Goal: Ask a question

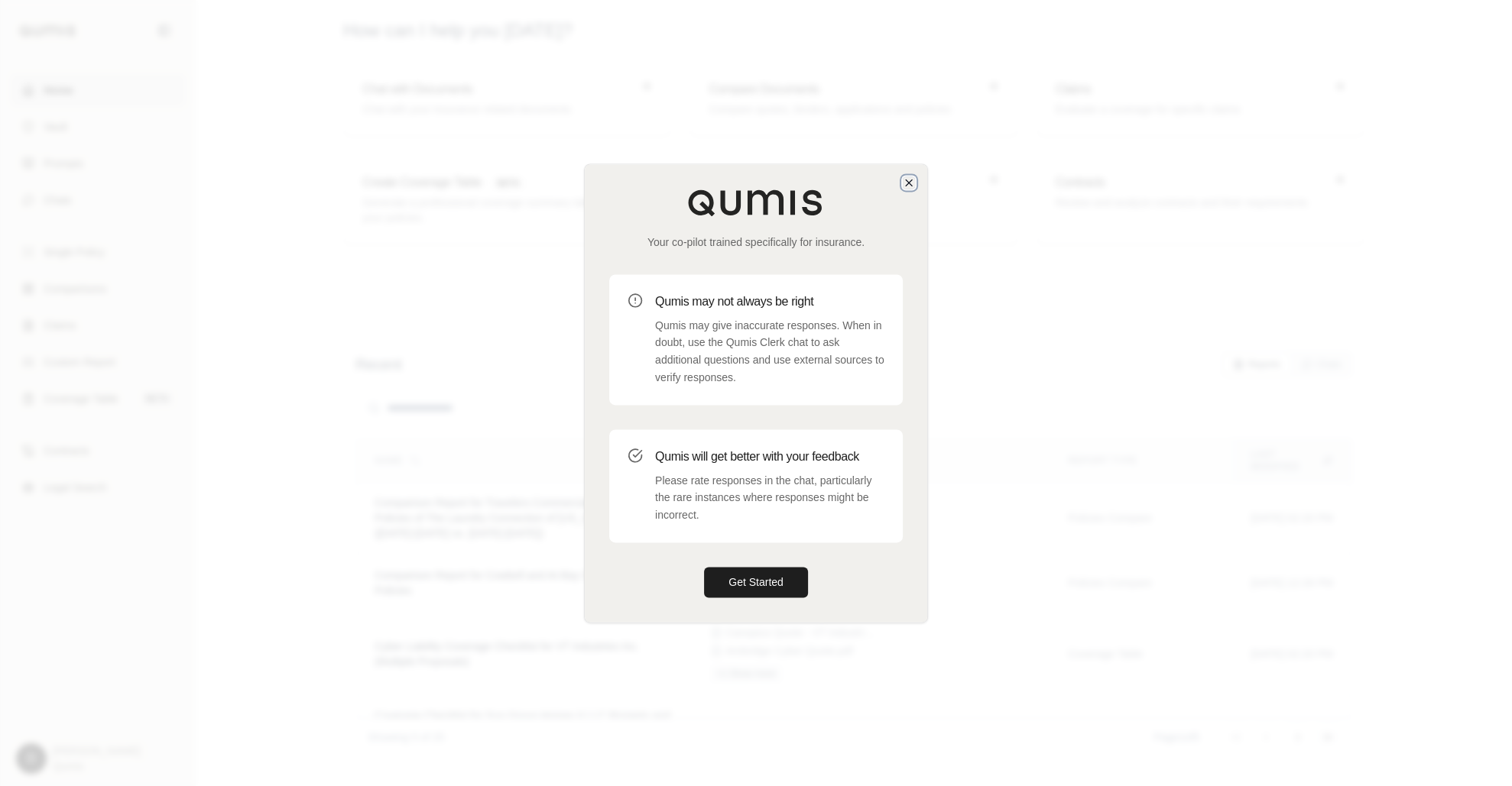
click at [908, 184] on icon "button" at bounding box center [908, 183] width 12 height 12
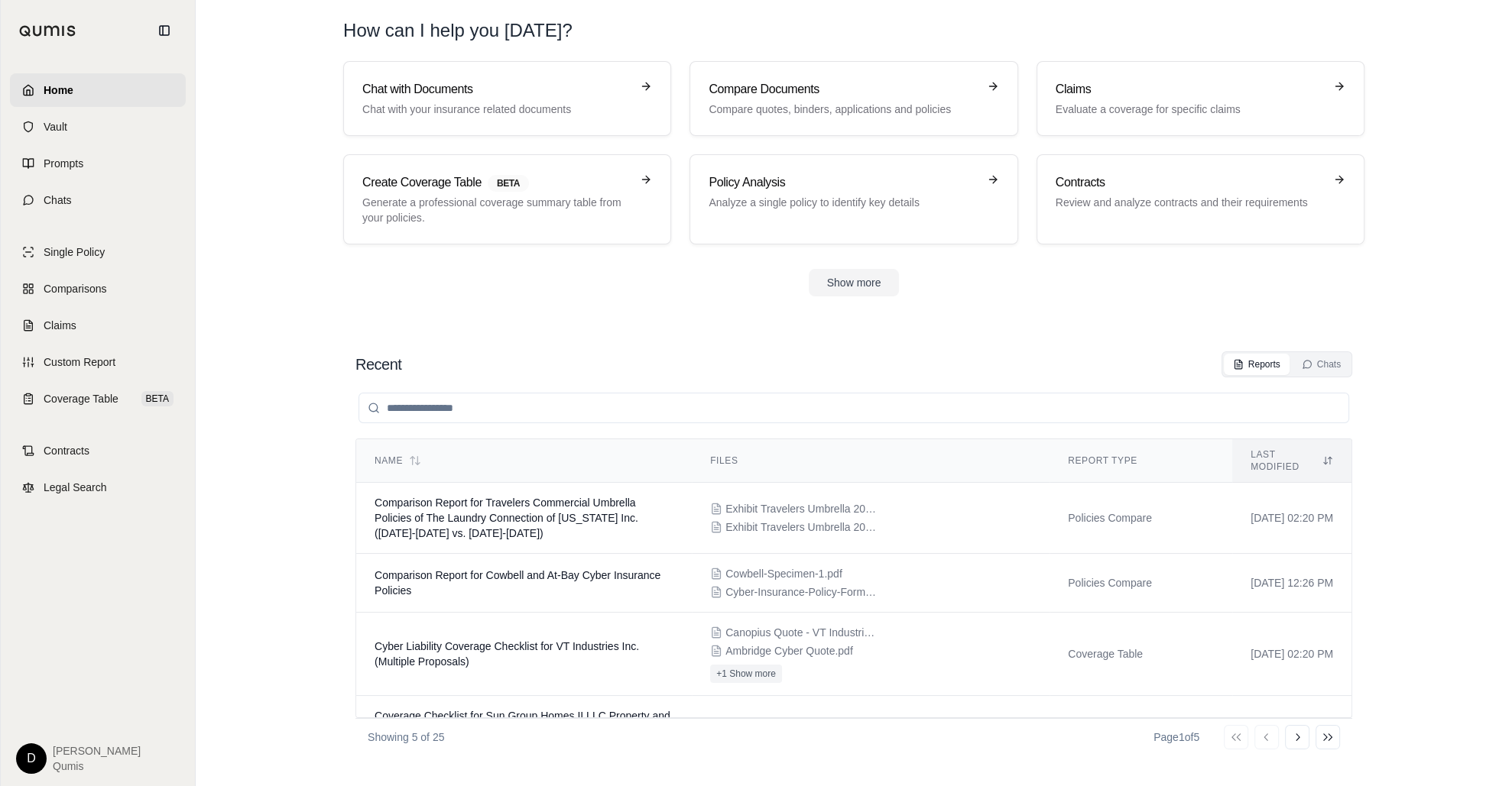
click at [1358, 378] on section "Recent Reports Chats Name Files Report Type Last modified Comparison Report for…" at bounding box center [853, 553] width 1304 height 465
click at [1043, 308] on section "Chat with Documents Chat with your insurance related documents Compare Document…" at bounding box center [853, 190] width 1304 height 260
click at [621, 360] on div "Recent Reports Chats" at bounding box center [853, 364] width 996 height 26
click at [88, 188] on link "Chats" at bounding box center [98, 201] width 176 height 34
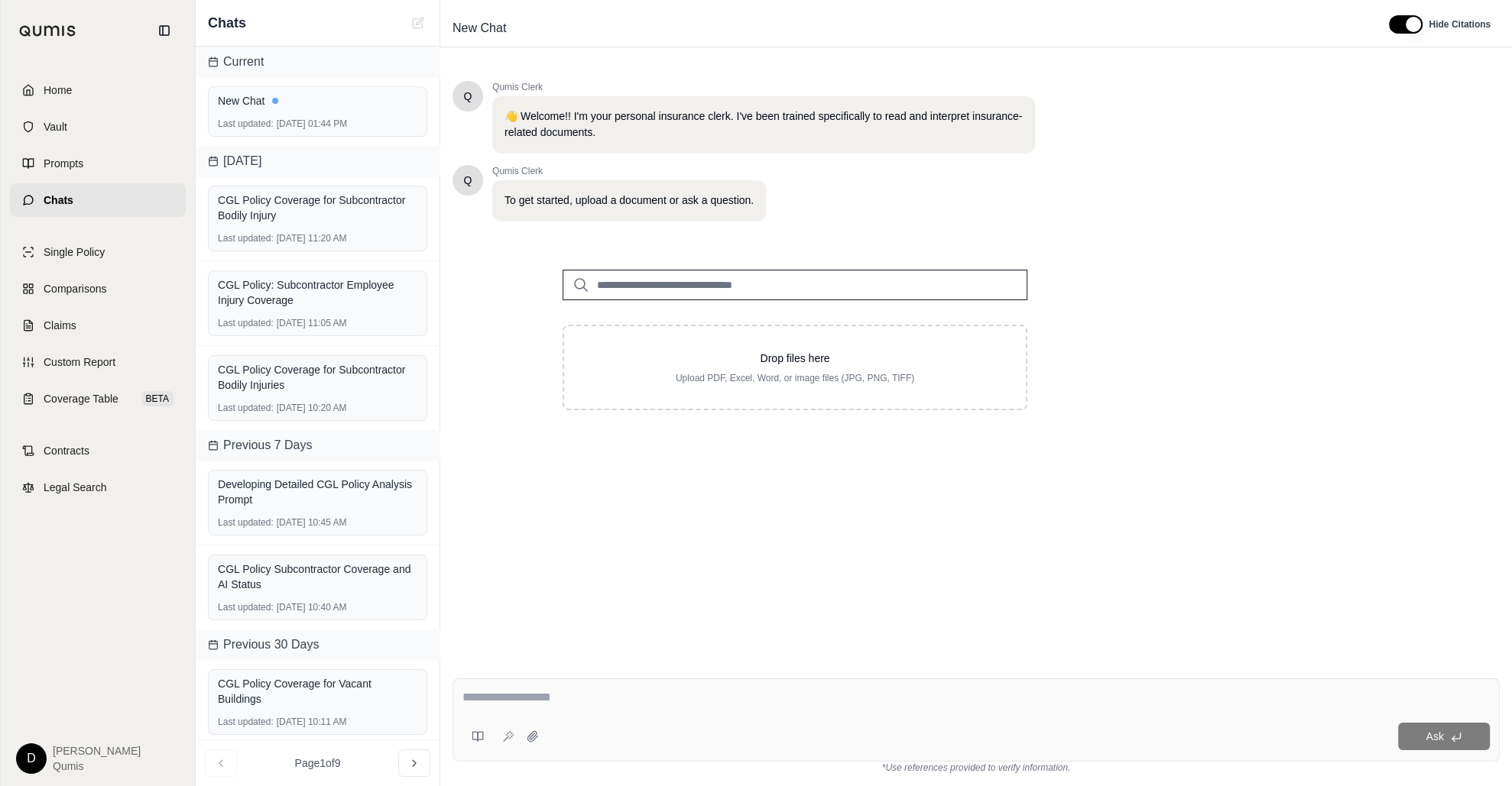
click at [965, 591] on div "Q Qumis Clerk 👋 Welcome!! I'm your personal insurance clerk. I've been trained …" at bounding box center [975, 361] width 1047 height 585
click at [727, 651] on div "Ask" at bounding box center [975, 720] width 1047 height 83
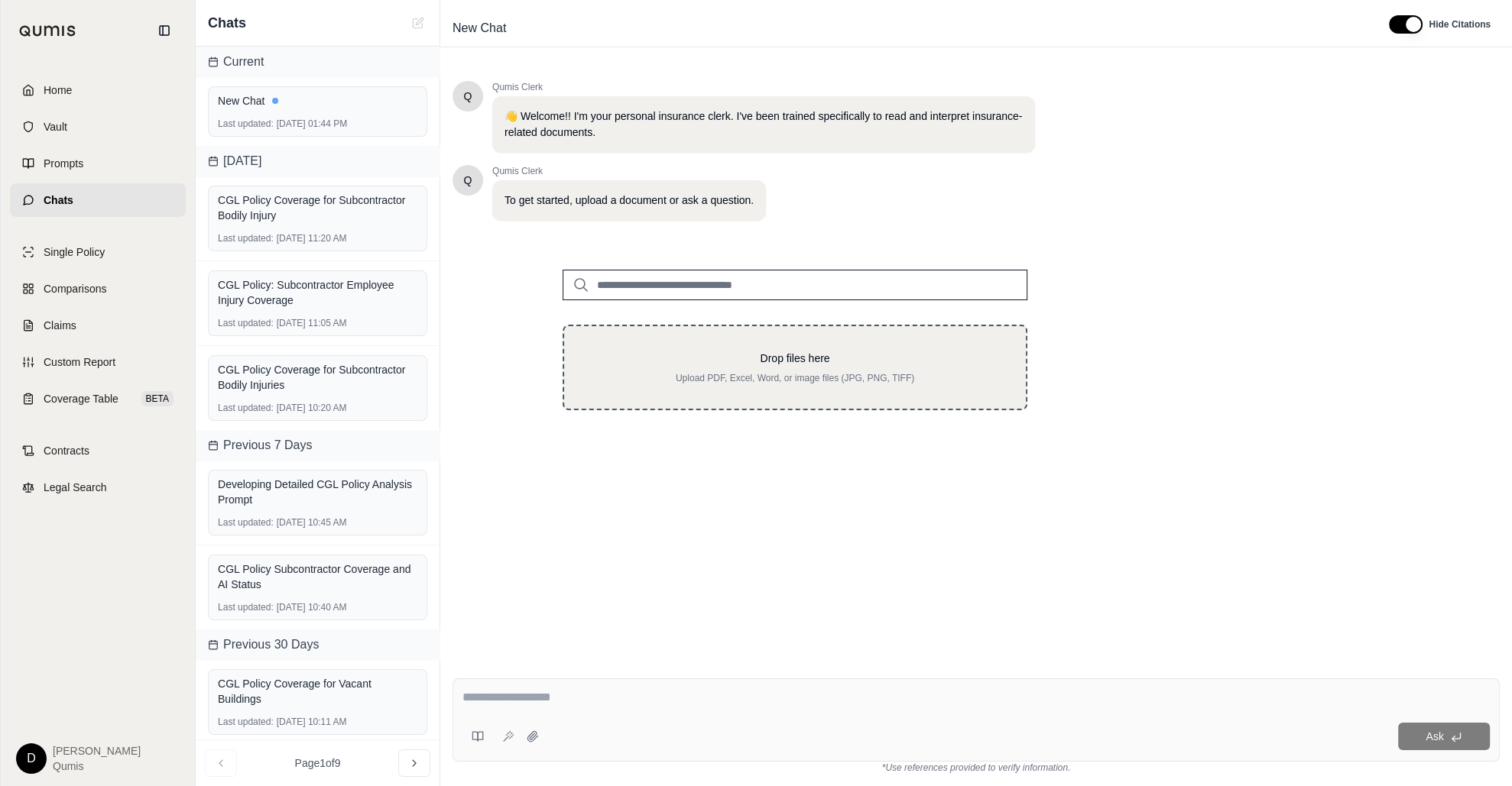
type textarea "*"
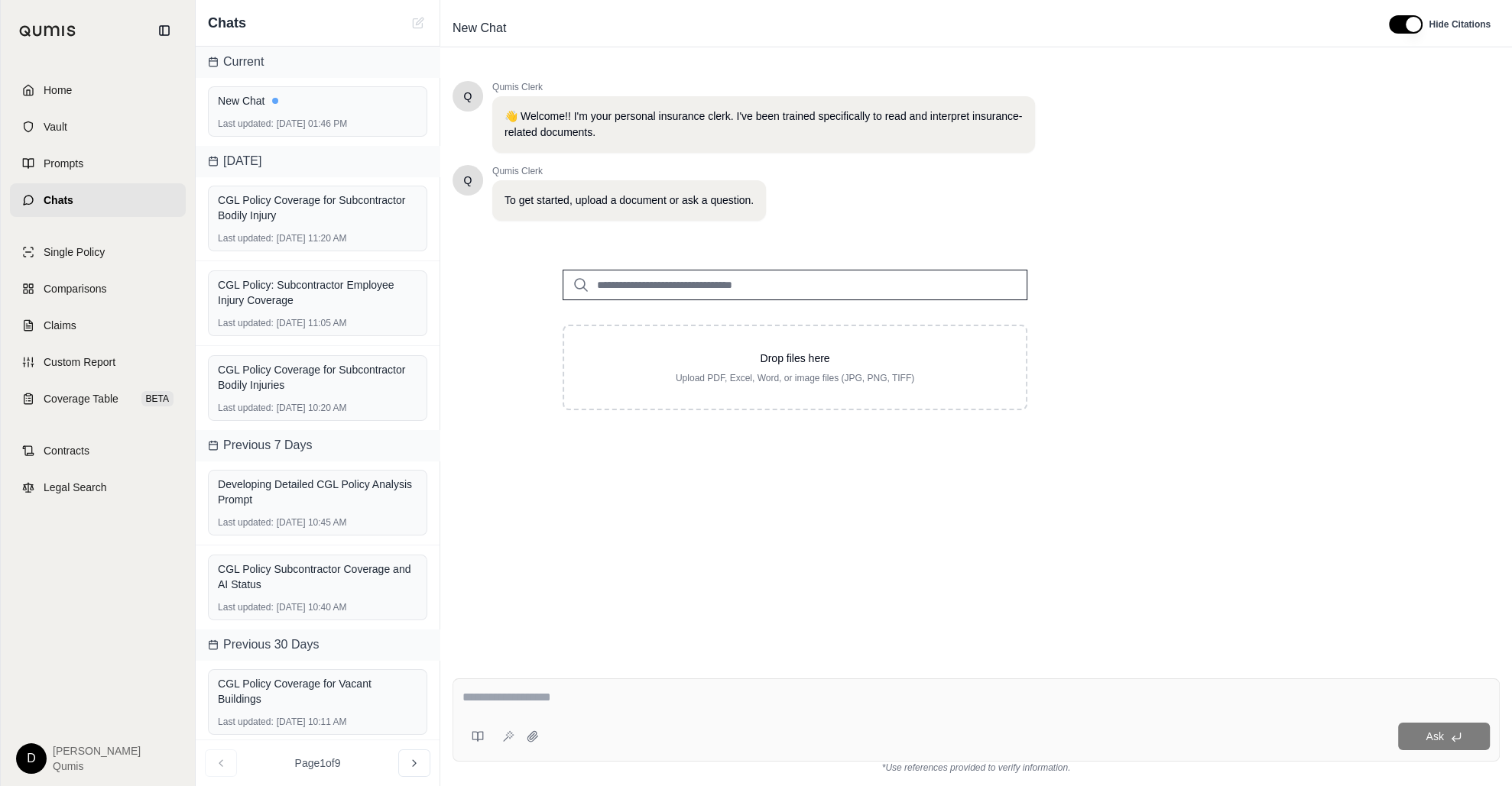
click at [675, 287] on input "search" at bounding box center [794, 285] width 465 height 30
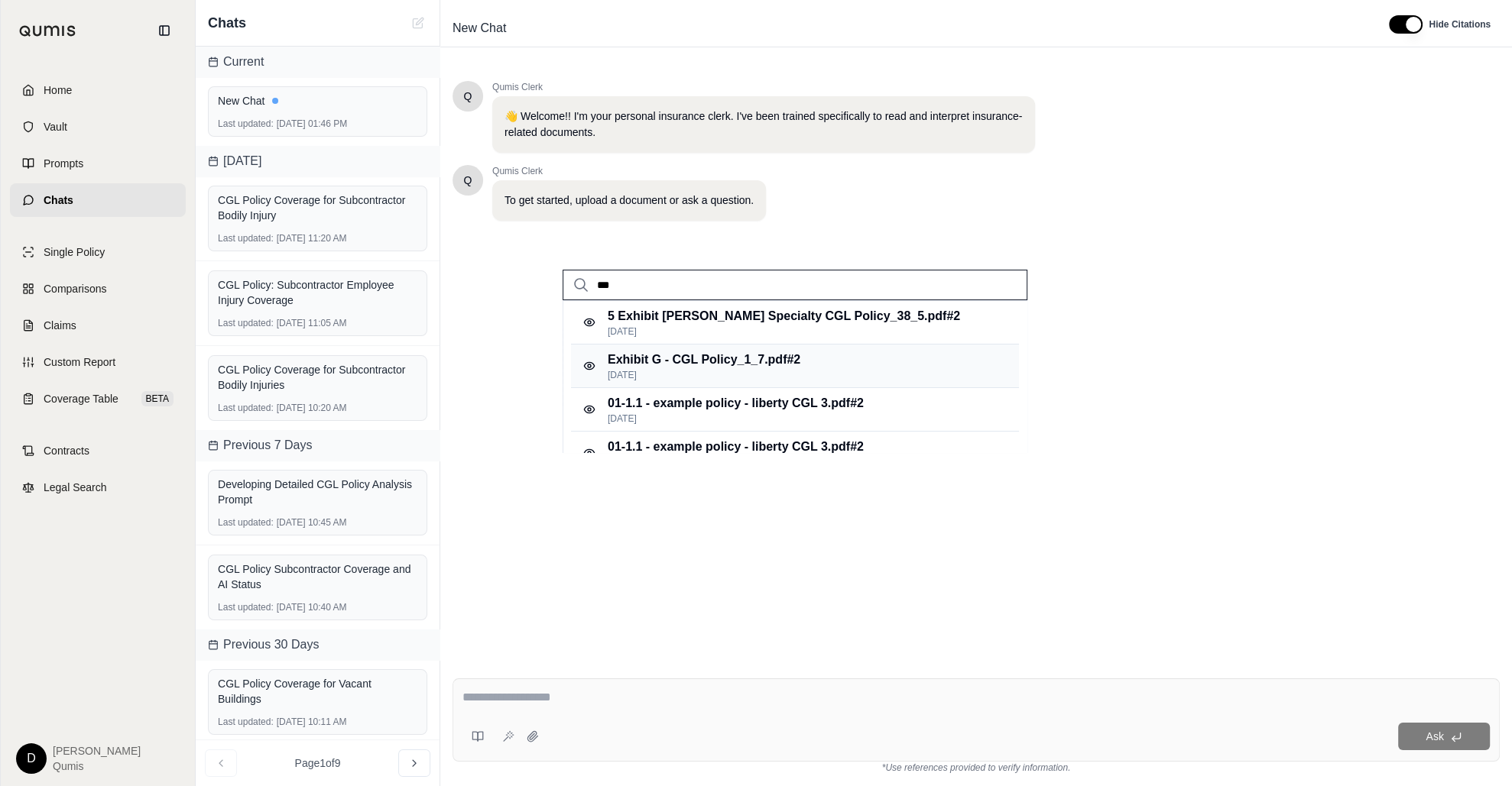
type input "***"
click at [713, 359] on p "Exhibit G - CGL Policy_1_7.pdf #2" at bounding box center [704, 360] width 193 height 19
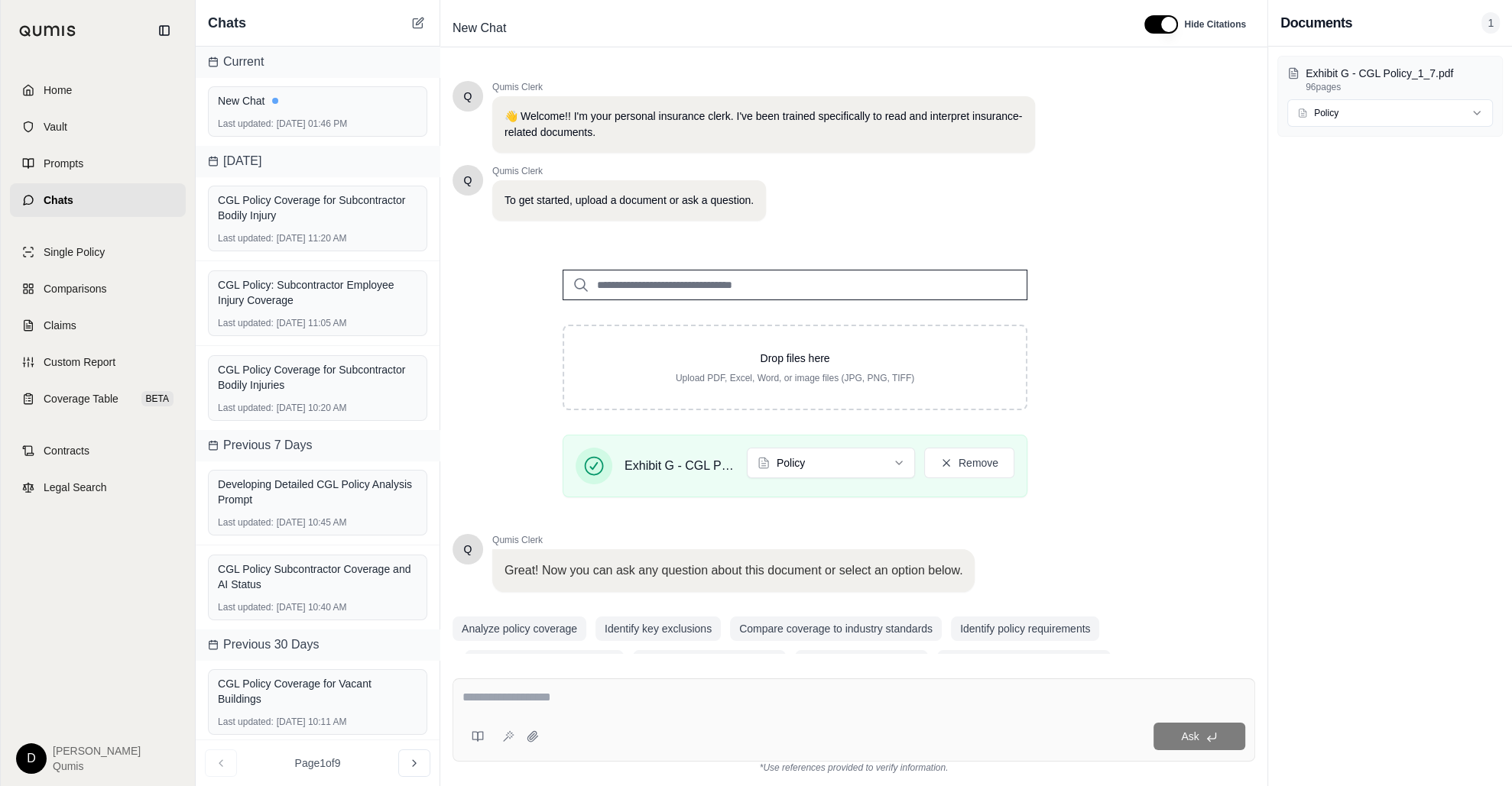
scroll to position [36, 0]
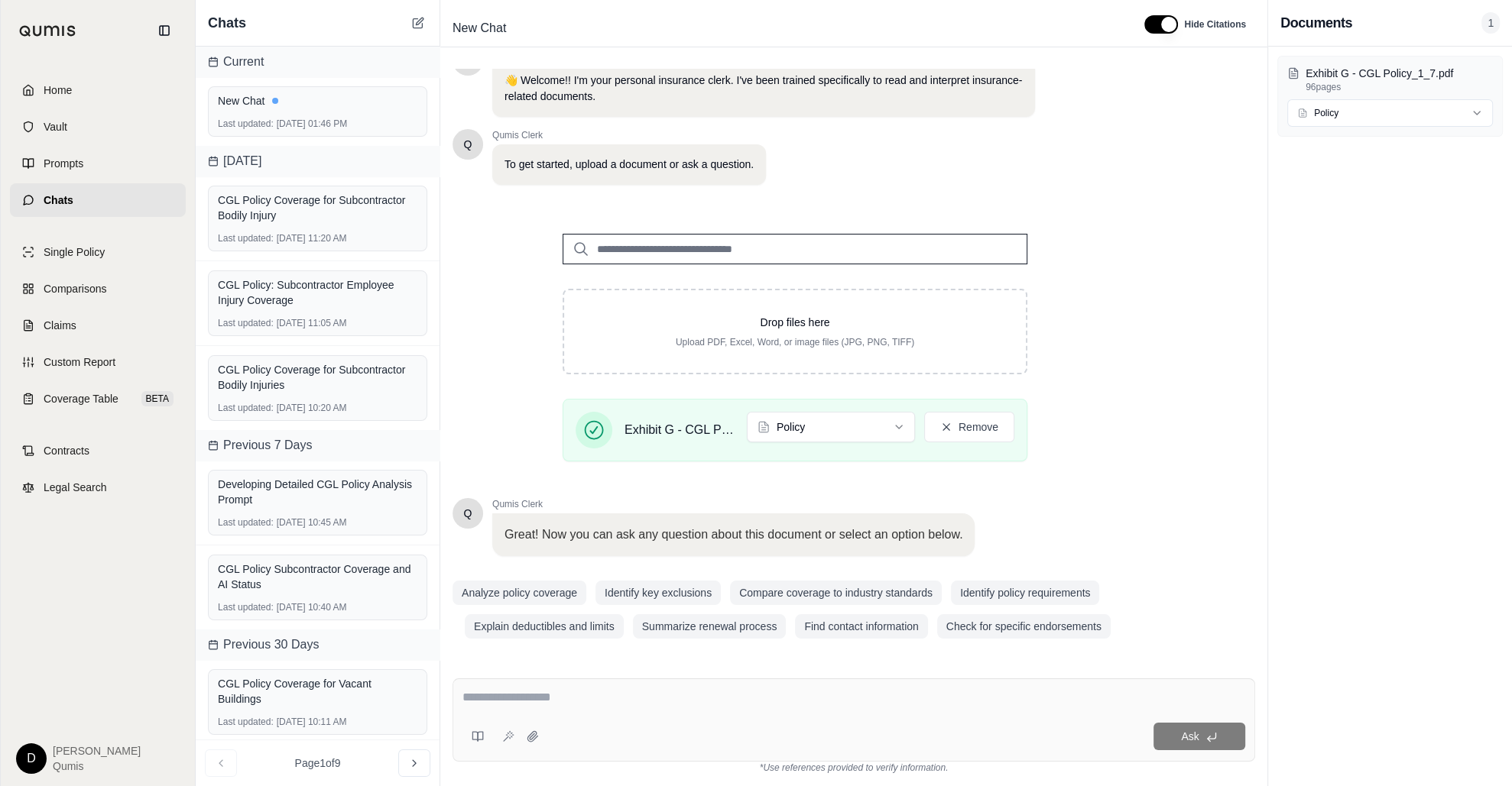
click at [593, 651] on textarea at bounding box center [853, 697] width 783 height 19
type textarea "**********"
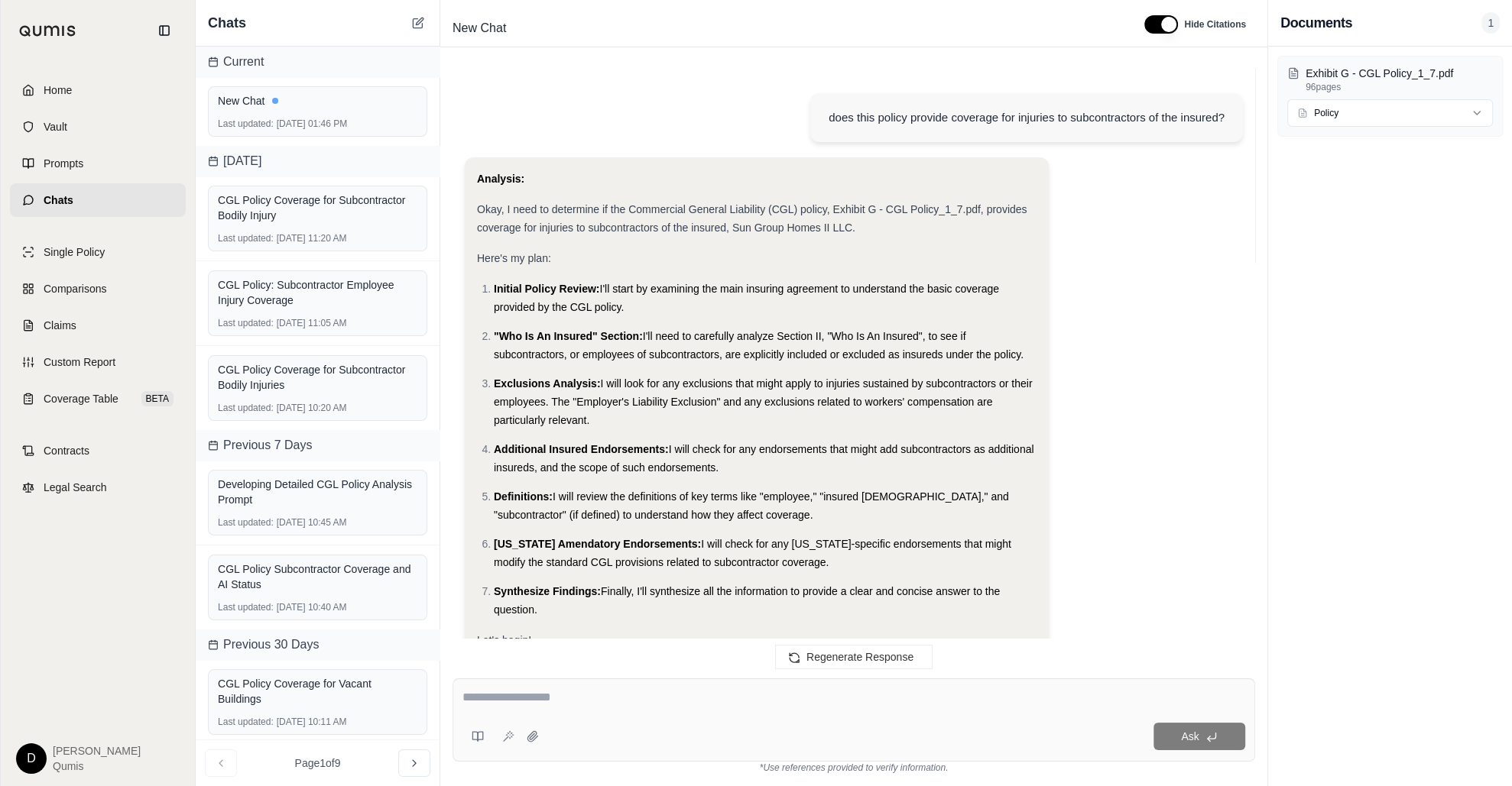
scroll to position [1488, 0]
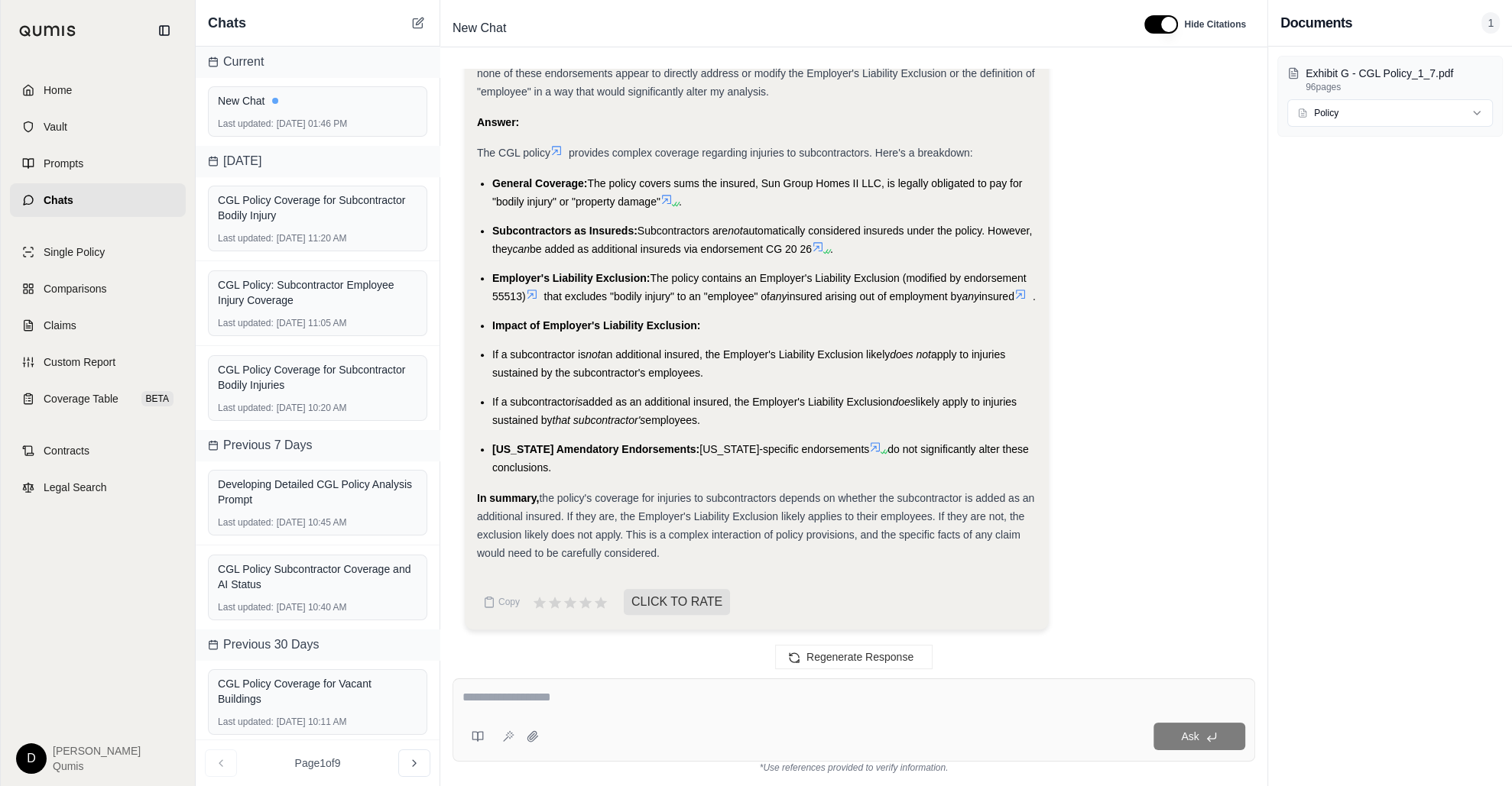
click at [713, 413] on li "If a subcontractor is added as an additional insured, the Employer's Liability …" at bounding box center [764, 410] width 544 height 36
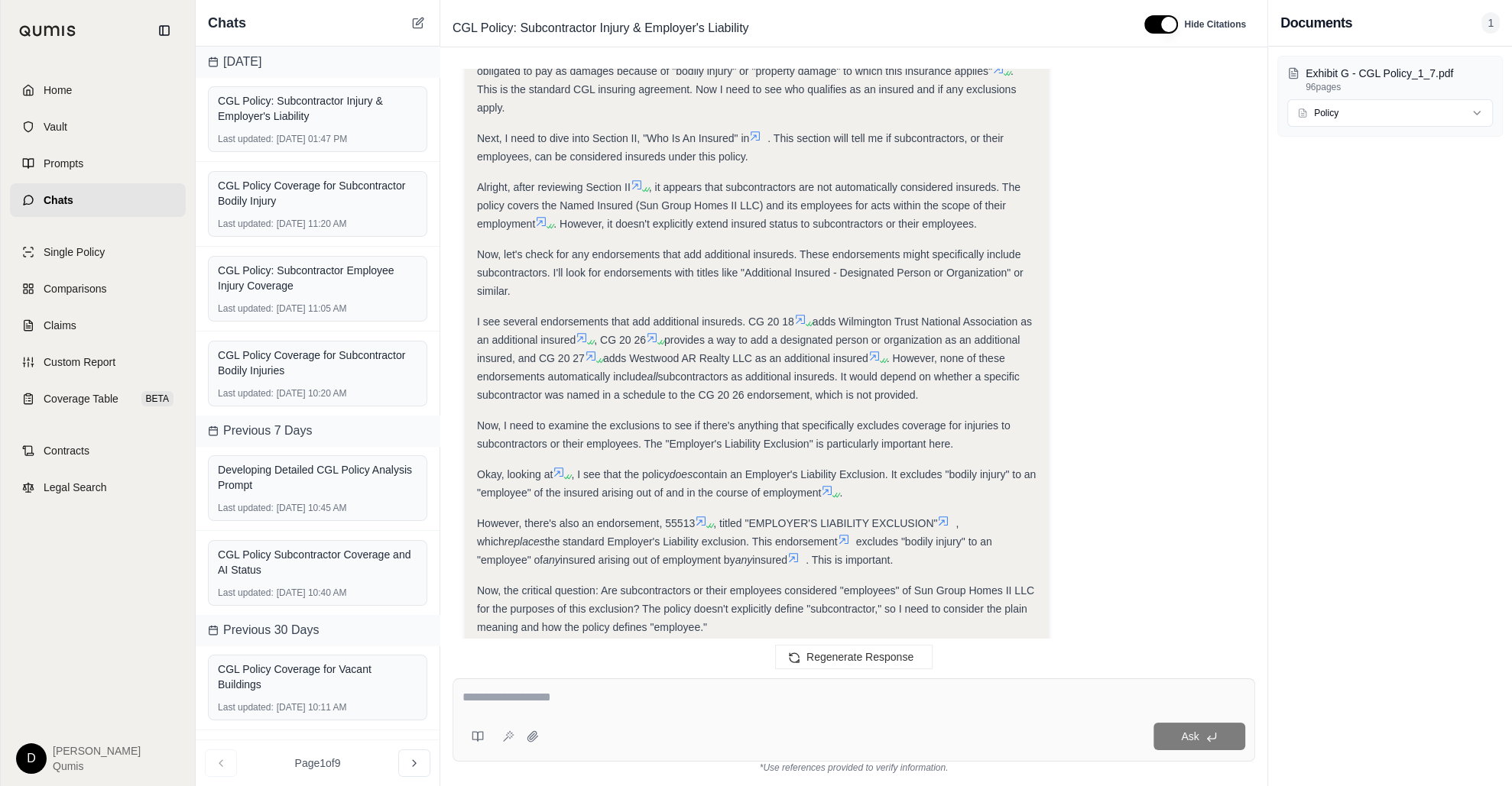
scroll to position [668, 0]
click at [803, 318] on icon at bounding box center [800, 318] width 12 height 12
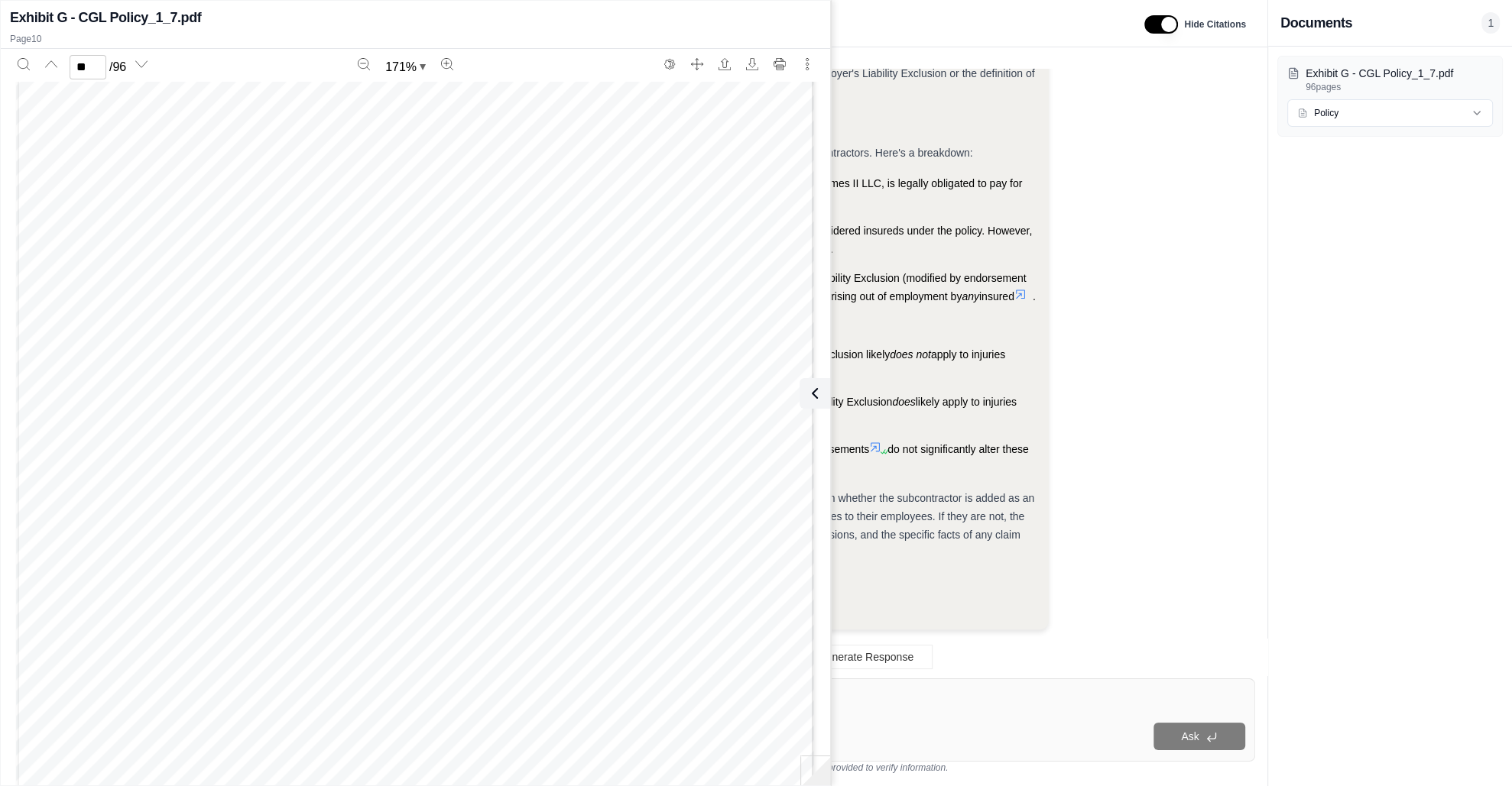
scroll to position [9473, 0]
type input "**"
click at [814, 384] on icon at bounding box center [812, 393] width 19 height 19
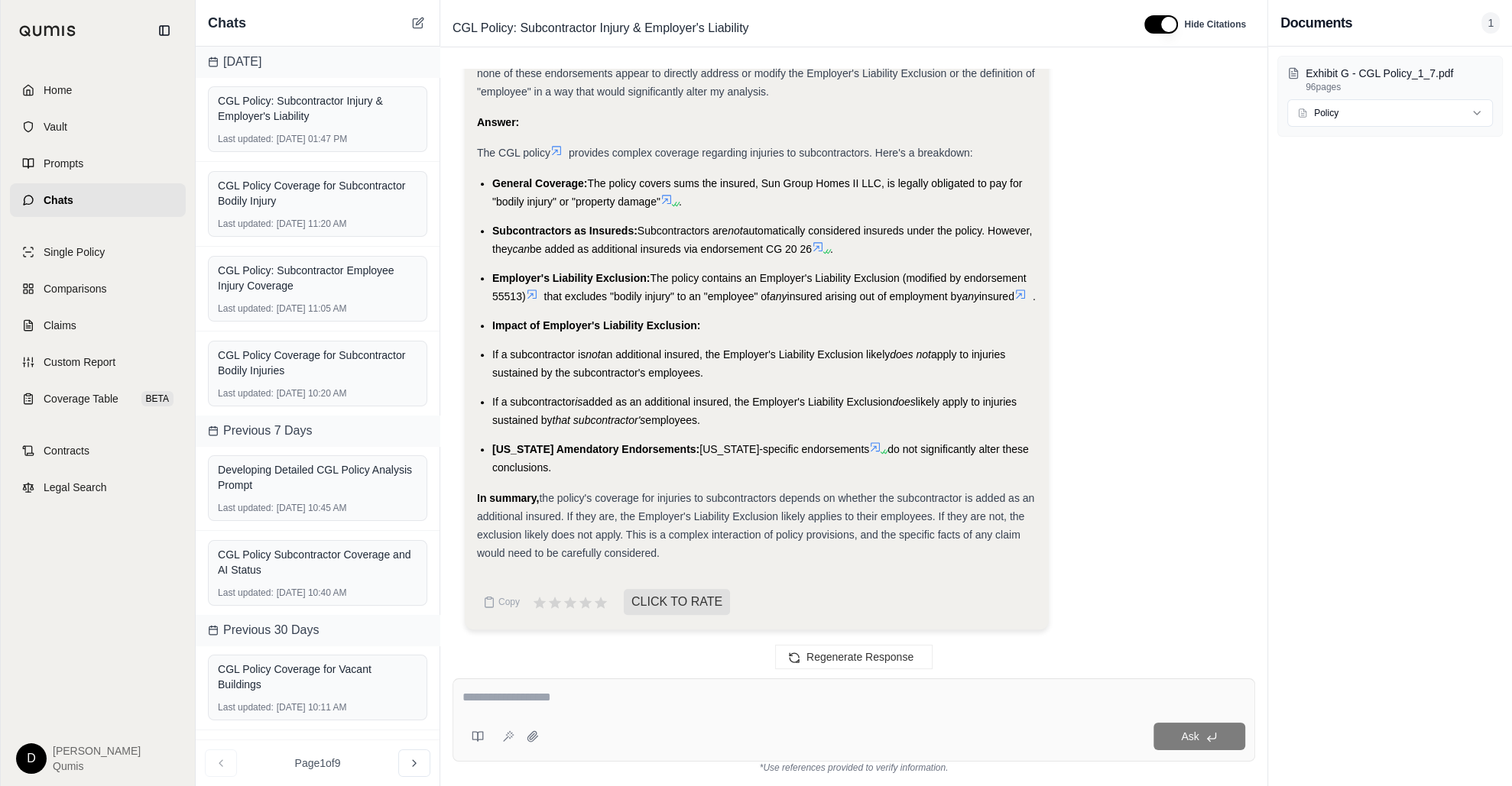
click at [723, 403] on span "added as an additional insured, the Employer's Liability Exclusion" at bounding box center [737, 402] width 310 height 12
click at [418, 21] on icon at bounding box center [418, 23] width 12 height 12
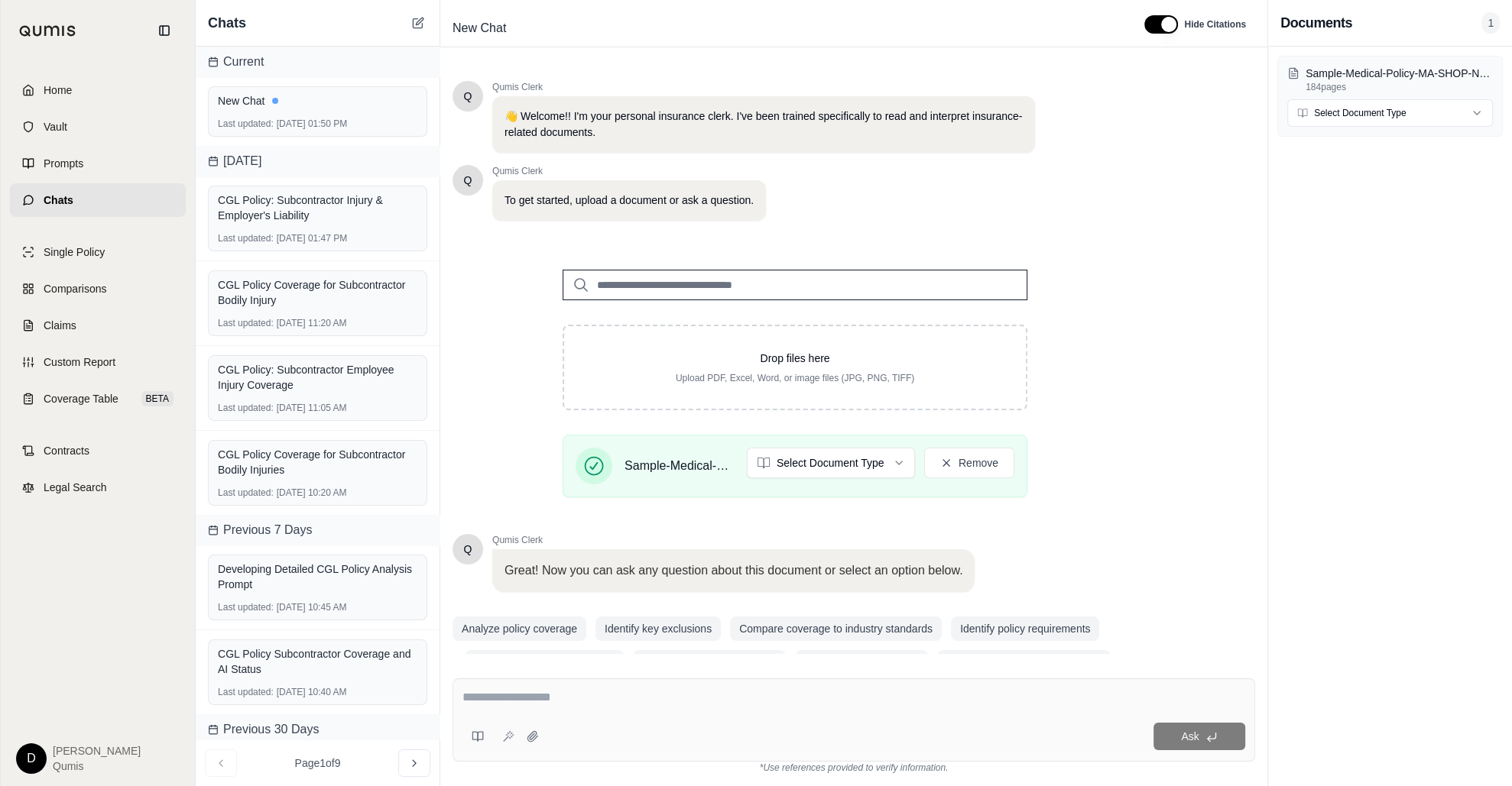
scroll to position [36, 0]
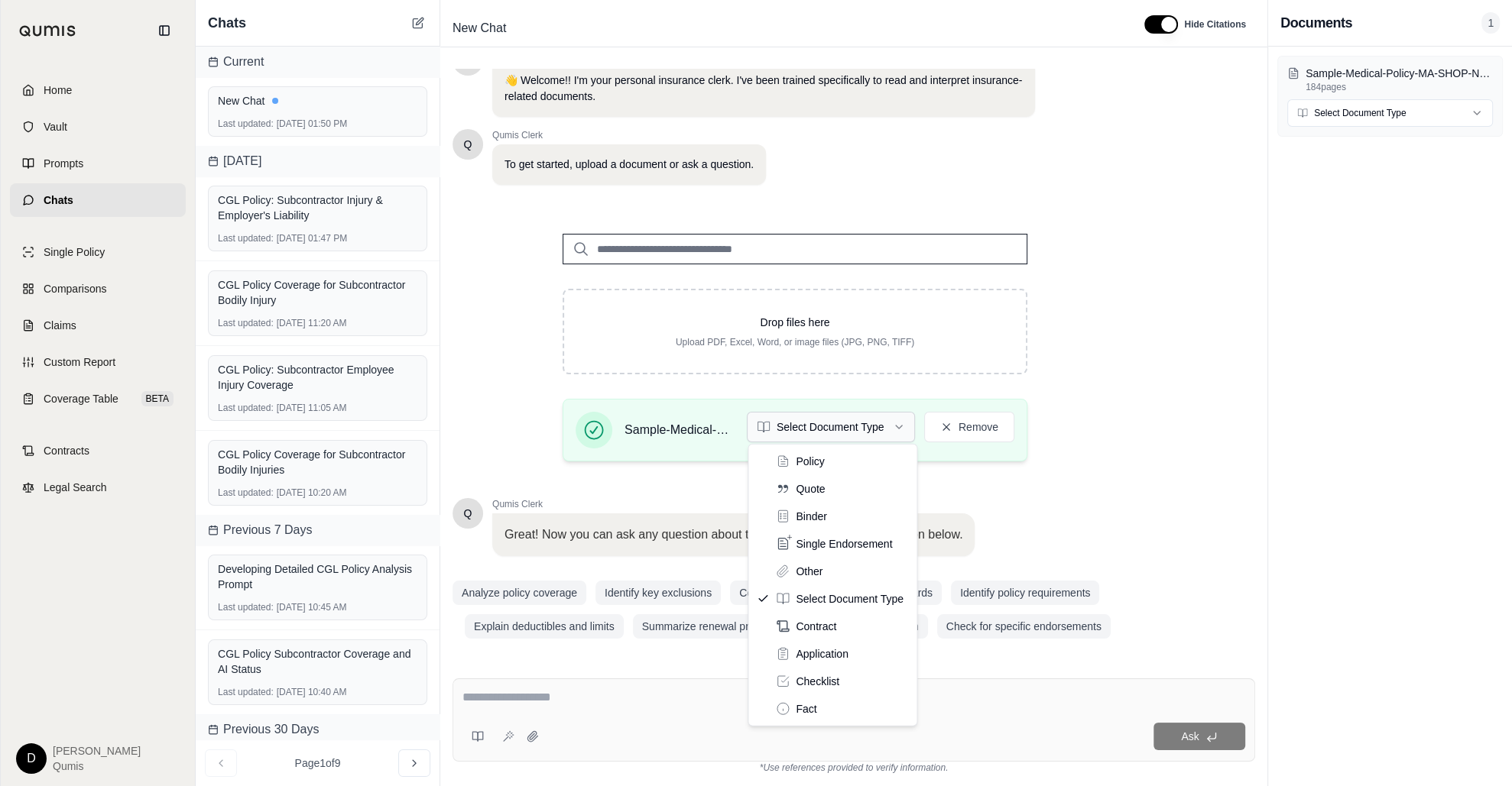
click at [835, 422] on html "Home Vault Prompts Chats Single Policy Comparisons Claims Custom Report Coverag…" at bounding box center [756, 393] width 1512 height 786
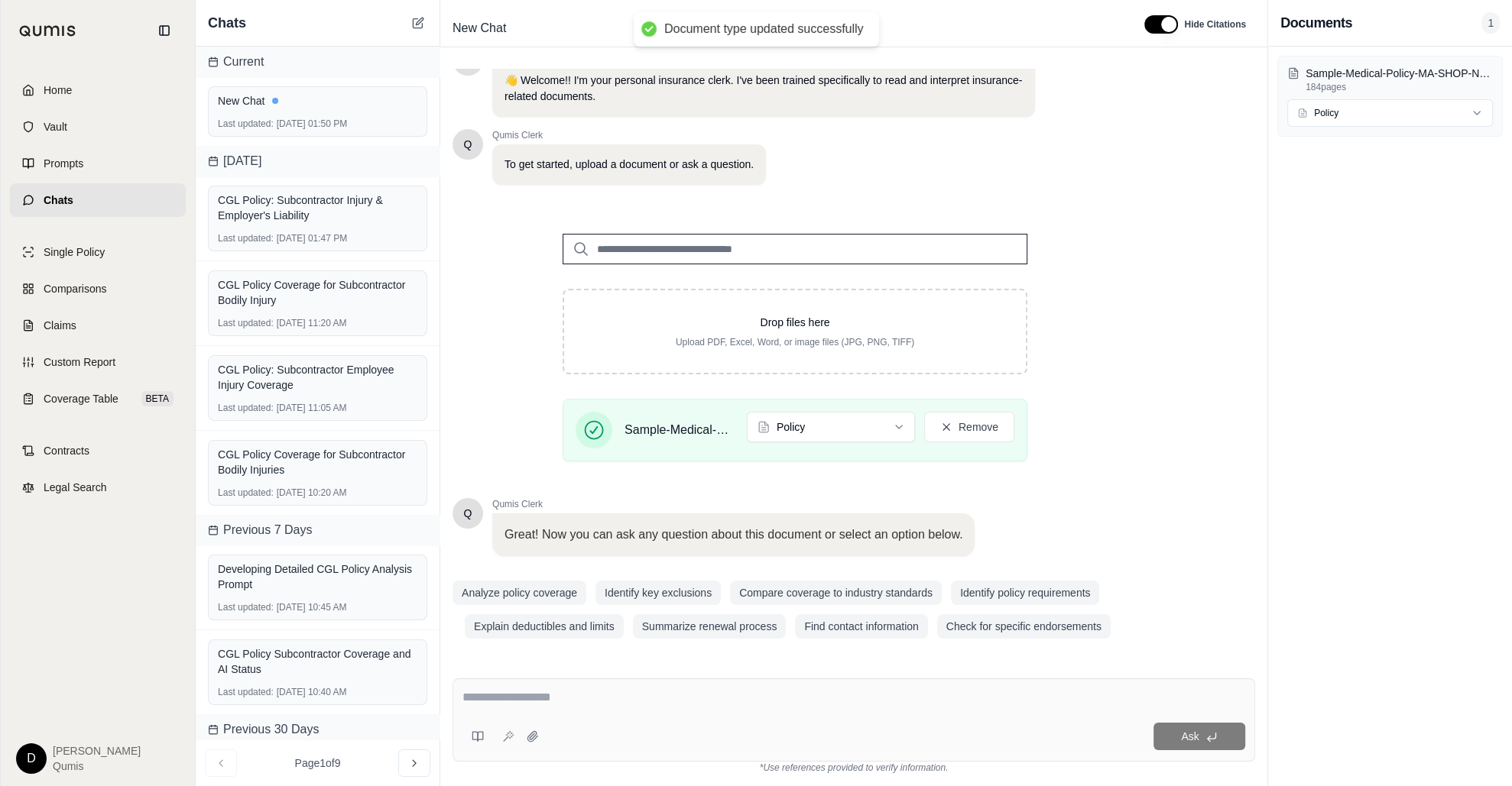
click at [590, 651] on textarea at bounding box center [853, 697] width 783 height 19
type textarea "**********"
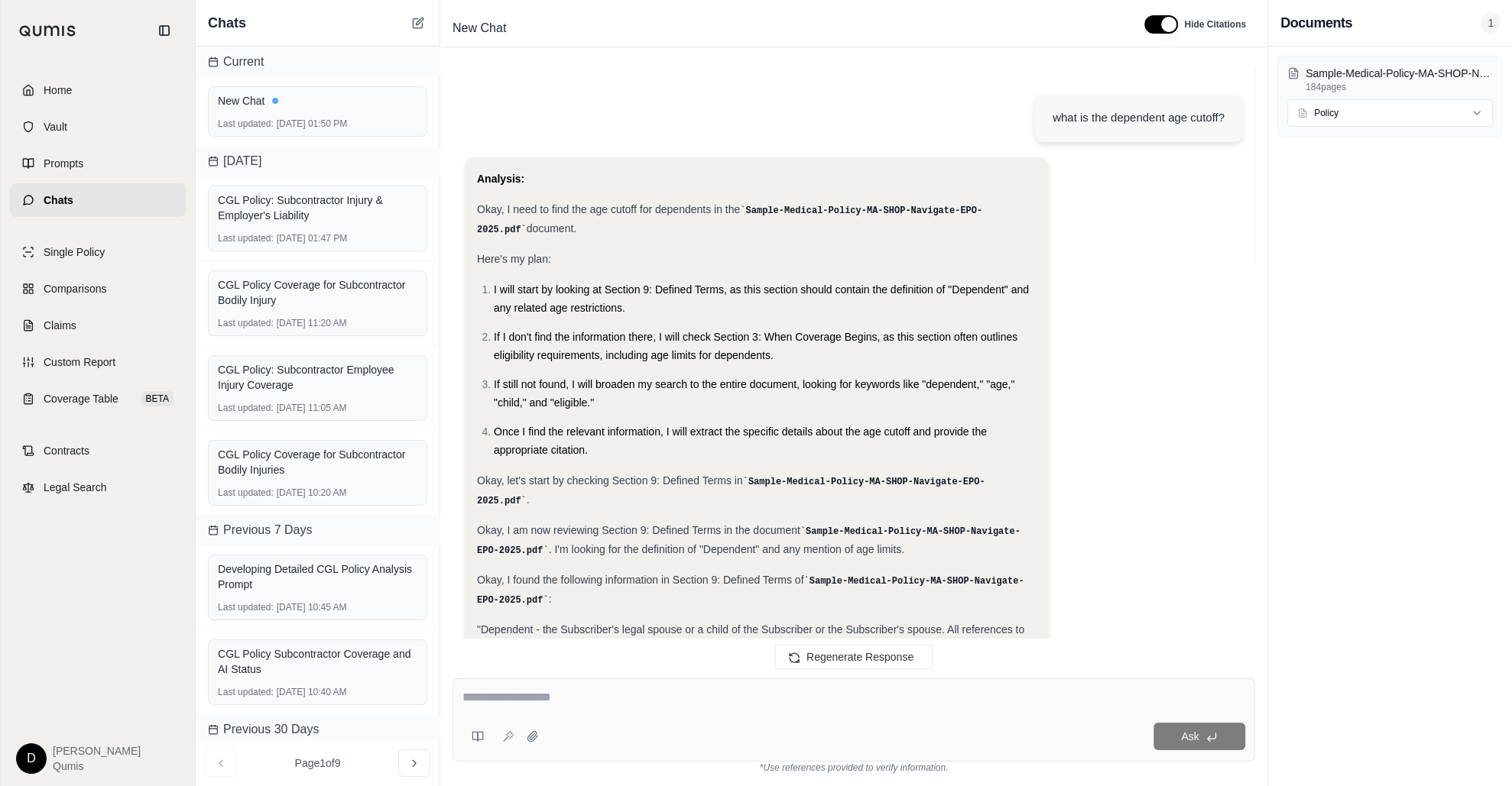
scroll to position [2981, 0]
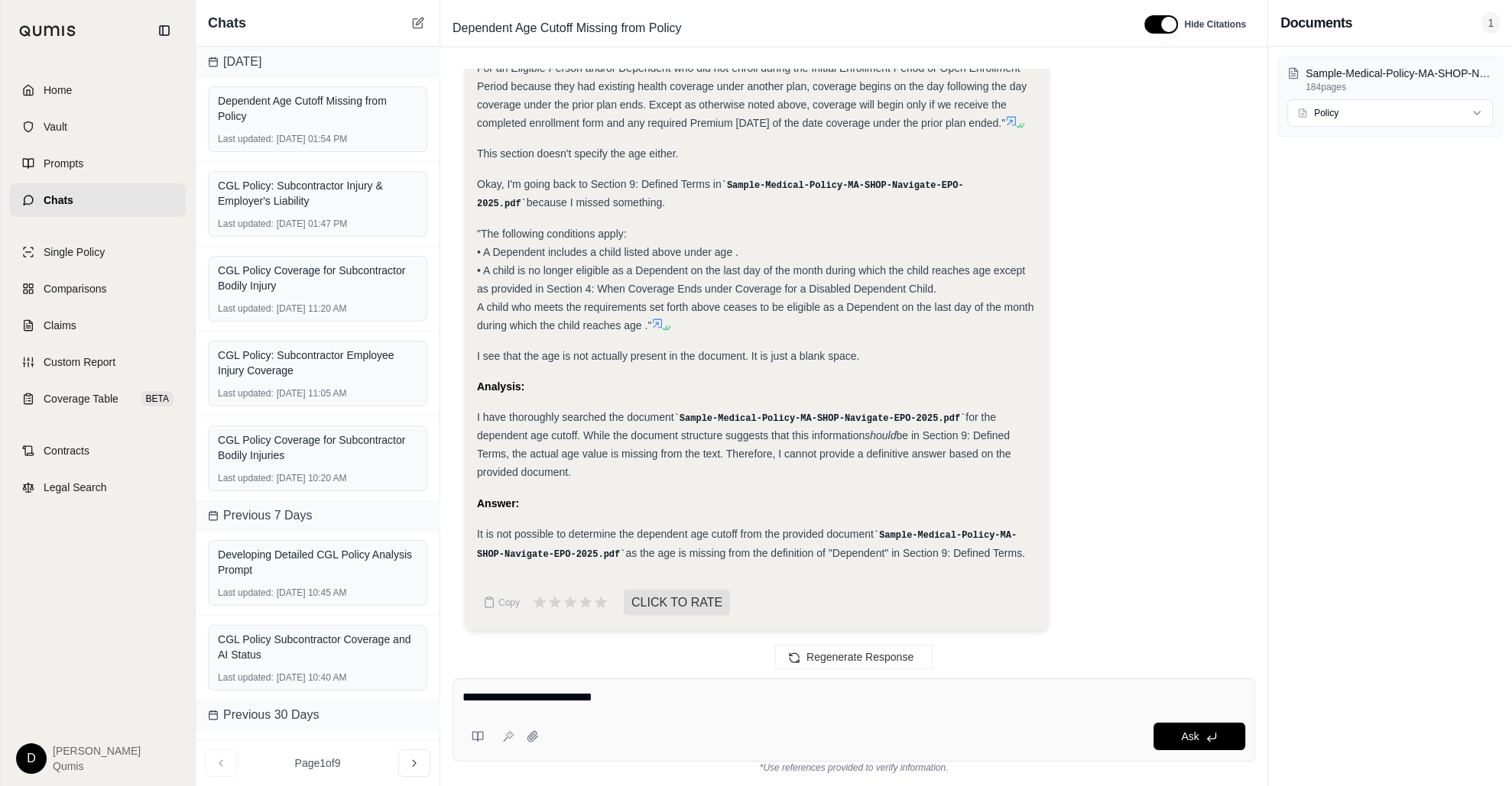
type textarea "**********"
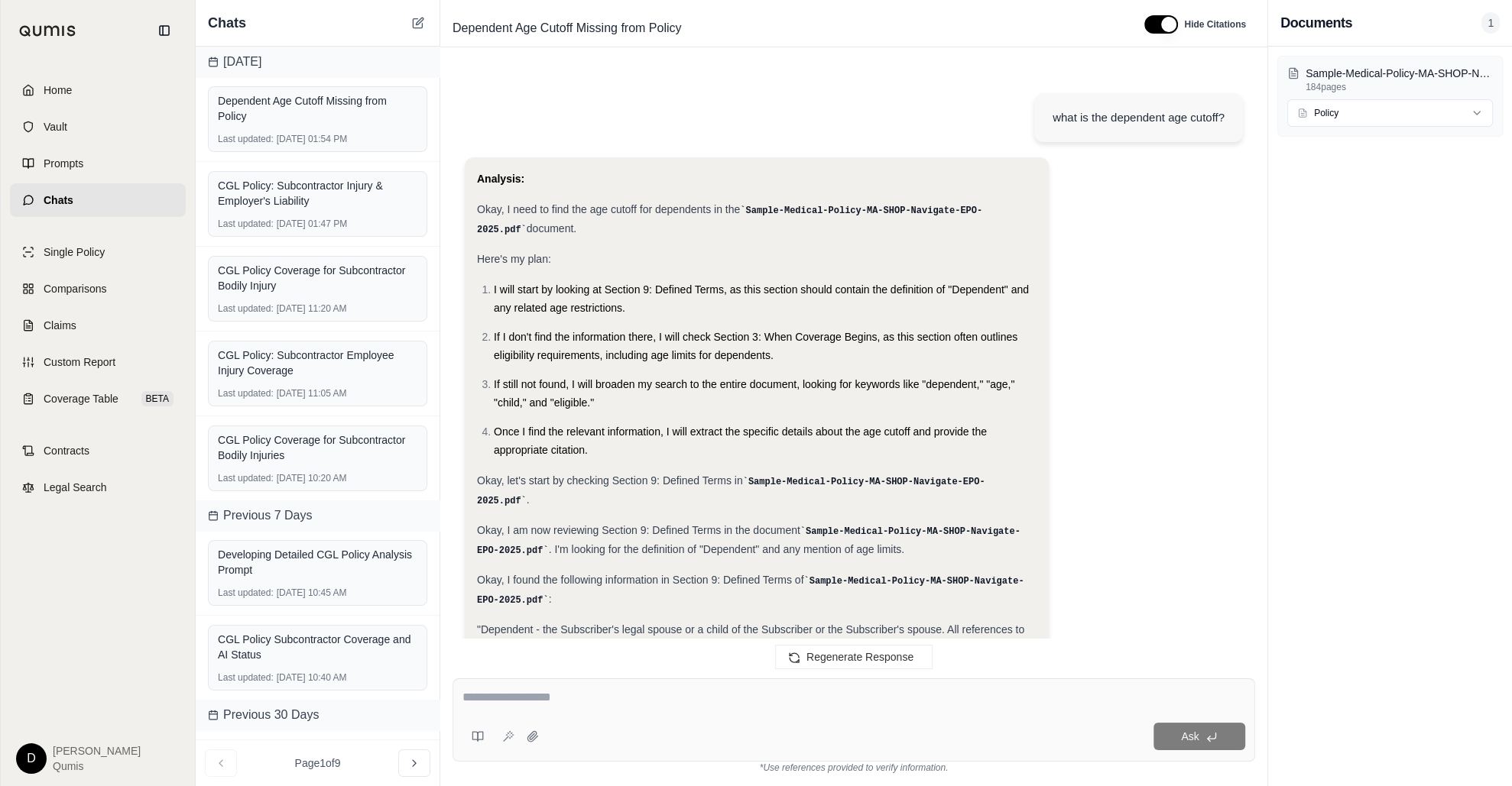
scroll to position [4592, 0]
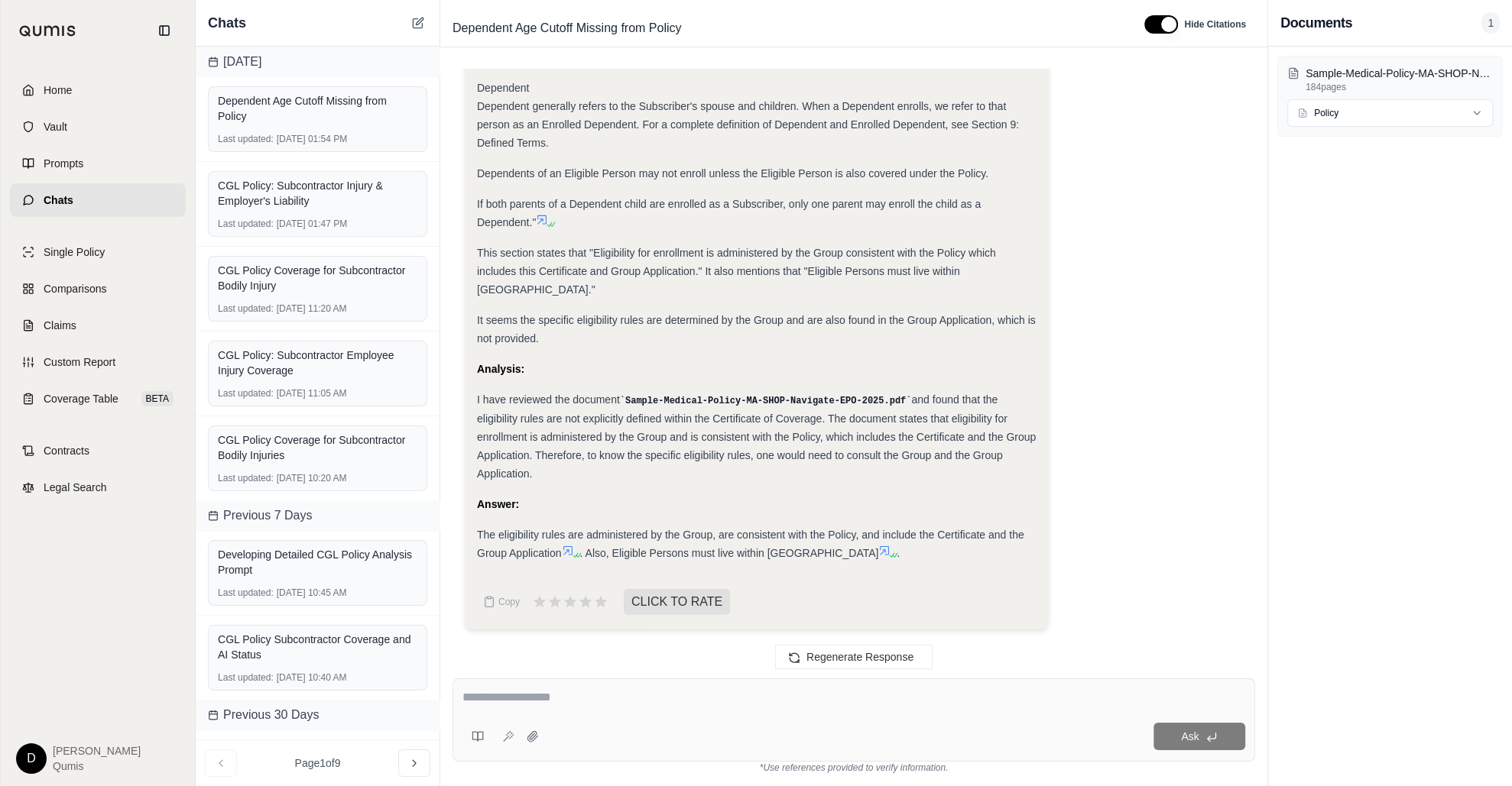
click at [631, 317] on span "It seems the specific eligibility rules are determined by the Group and are als…" at bounding box center [756, 329] width 559 height 30
click at [417, 21] on icon at bounding box center [419, 21] width 7 height 7
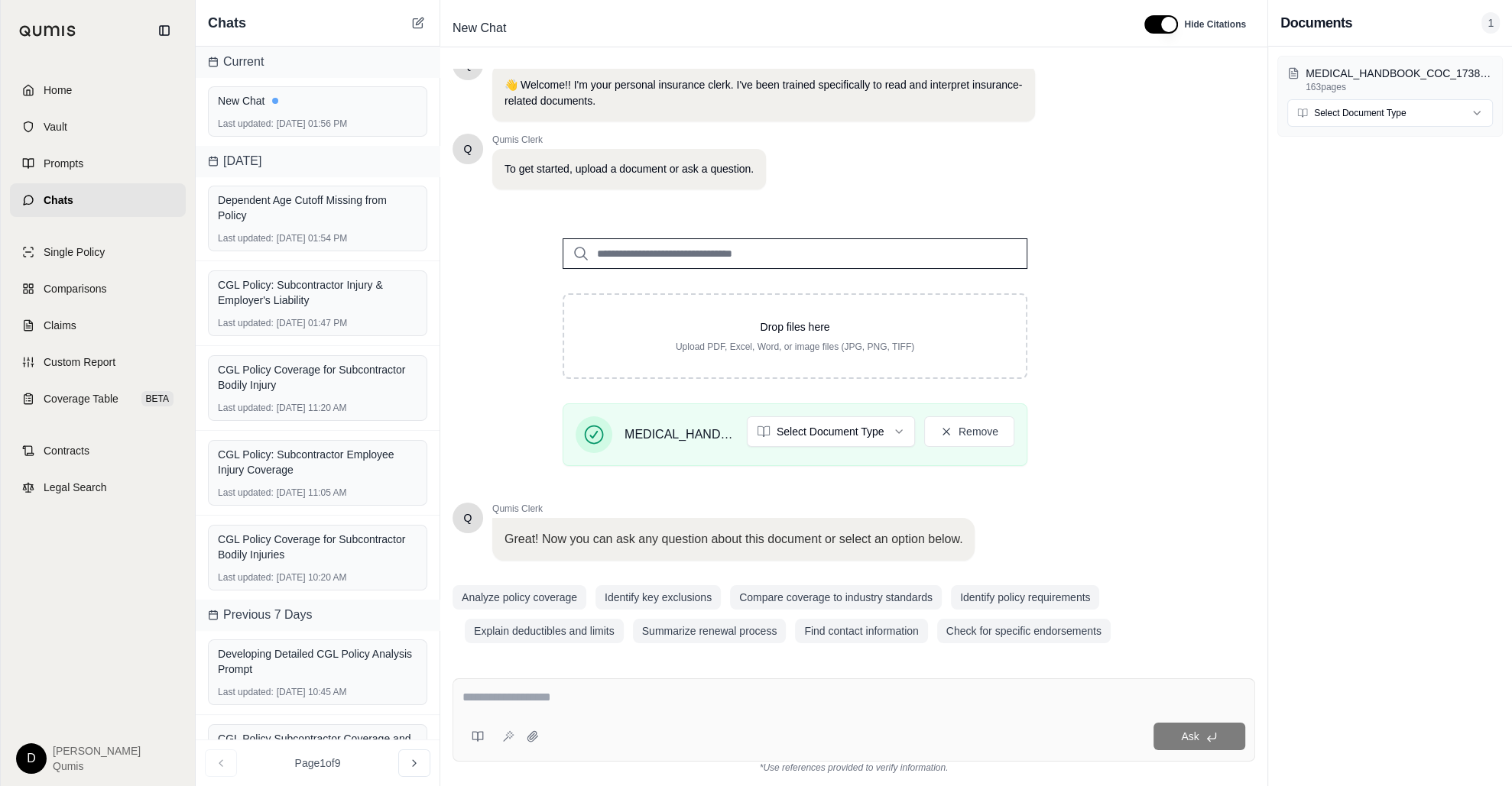
scroll to position [36, 0]
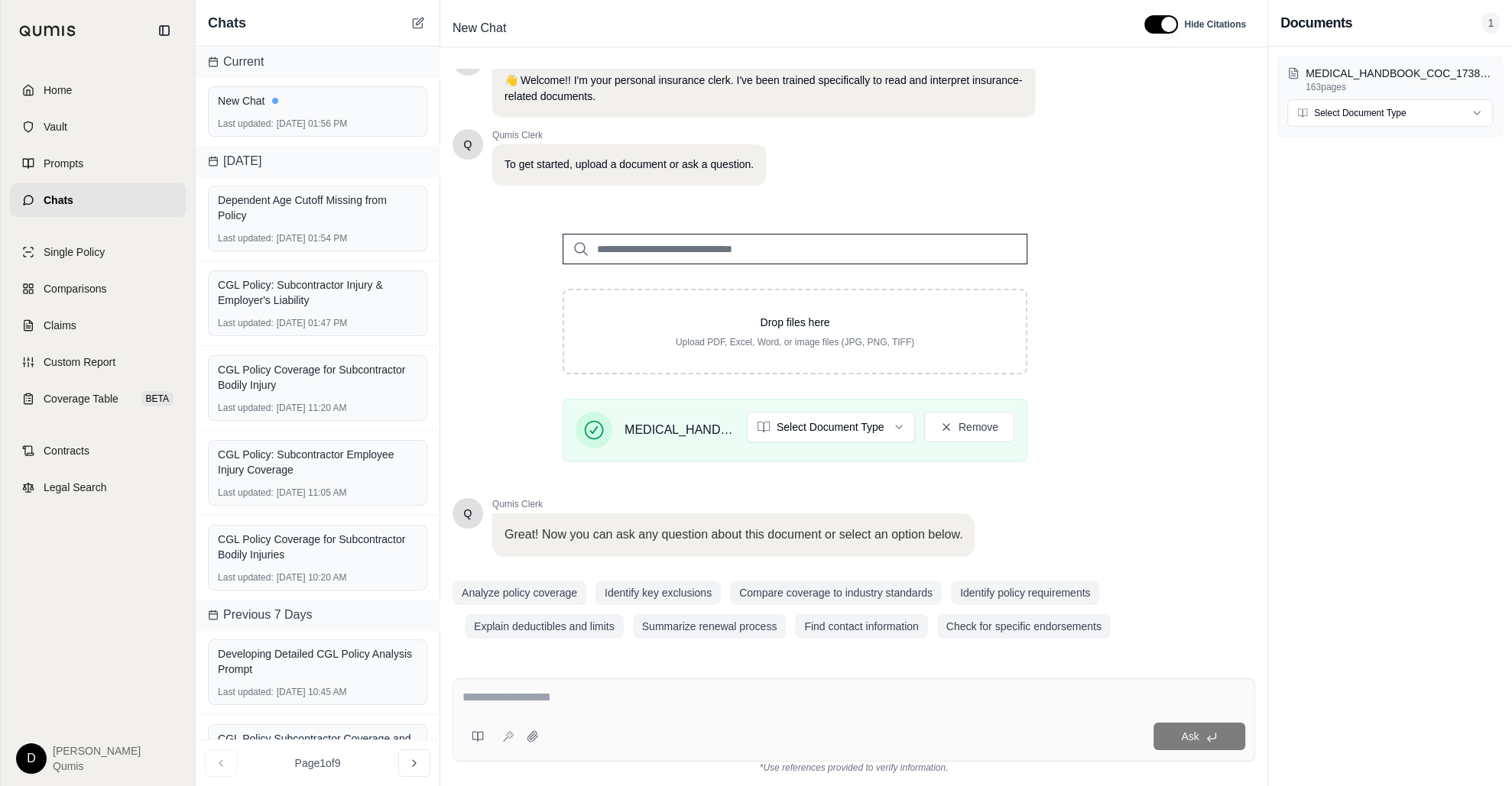
click at [1215, 348] on div "Q Qumis Clerk 👋 Welcome!! I'm your personal insurance clerk. I've been trained …" at bounding box center [853, 361] width 803 height 585
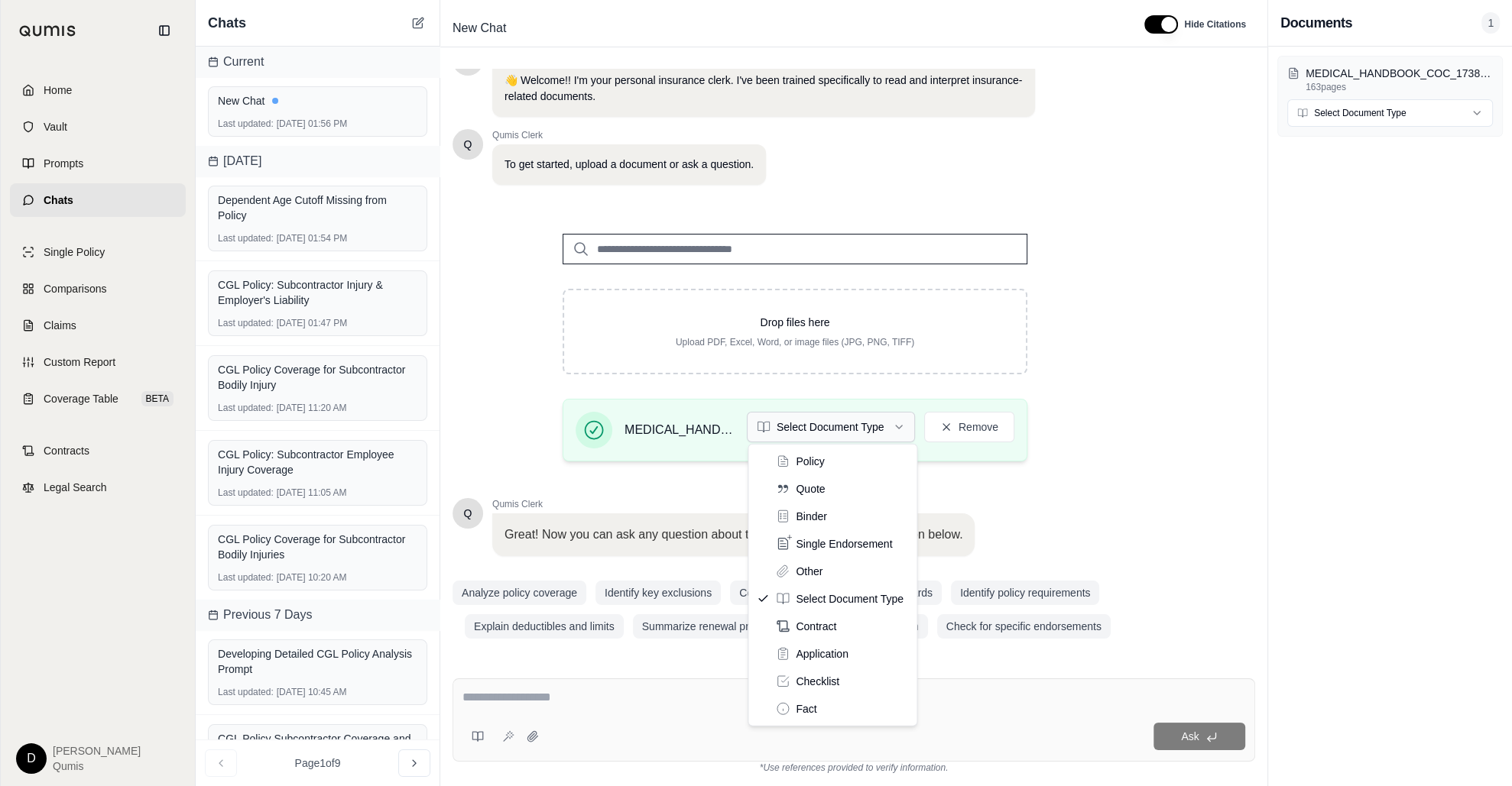
click at [814, 421] on html "Home Vault Prompts Chats Single Policy Comparisons Claims Custom Report Coverag…" at bounding box center [756, 393] width 1512 height 786
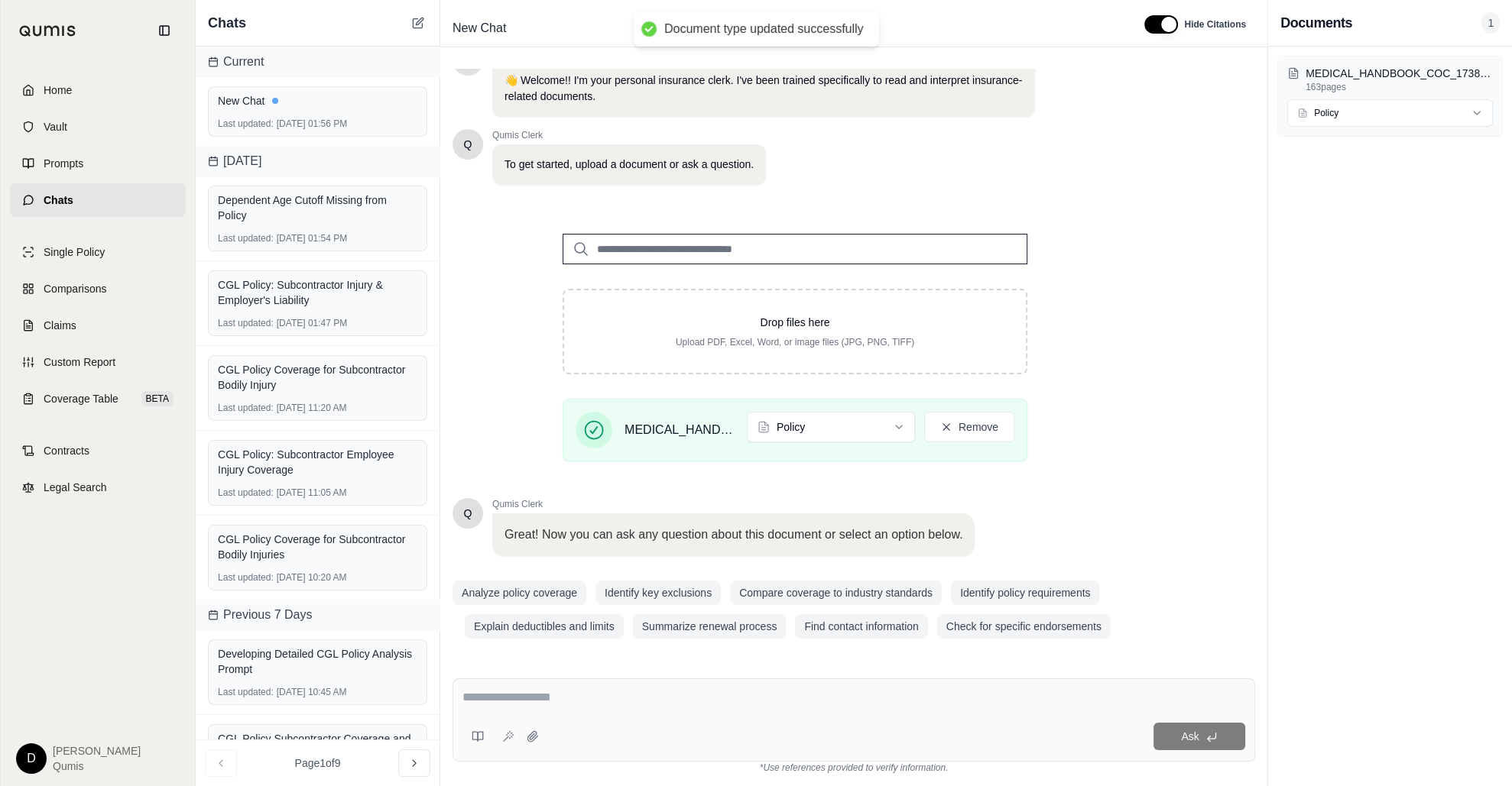
click at [556, 651] on textarea at bounding box center [853, 697] width 783 height 19
click at [536, 651] on textarea at bounding box center [853, 697] width 783 height 19
type textarea "**********"
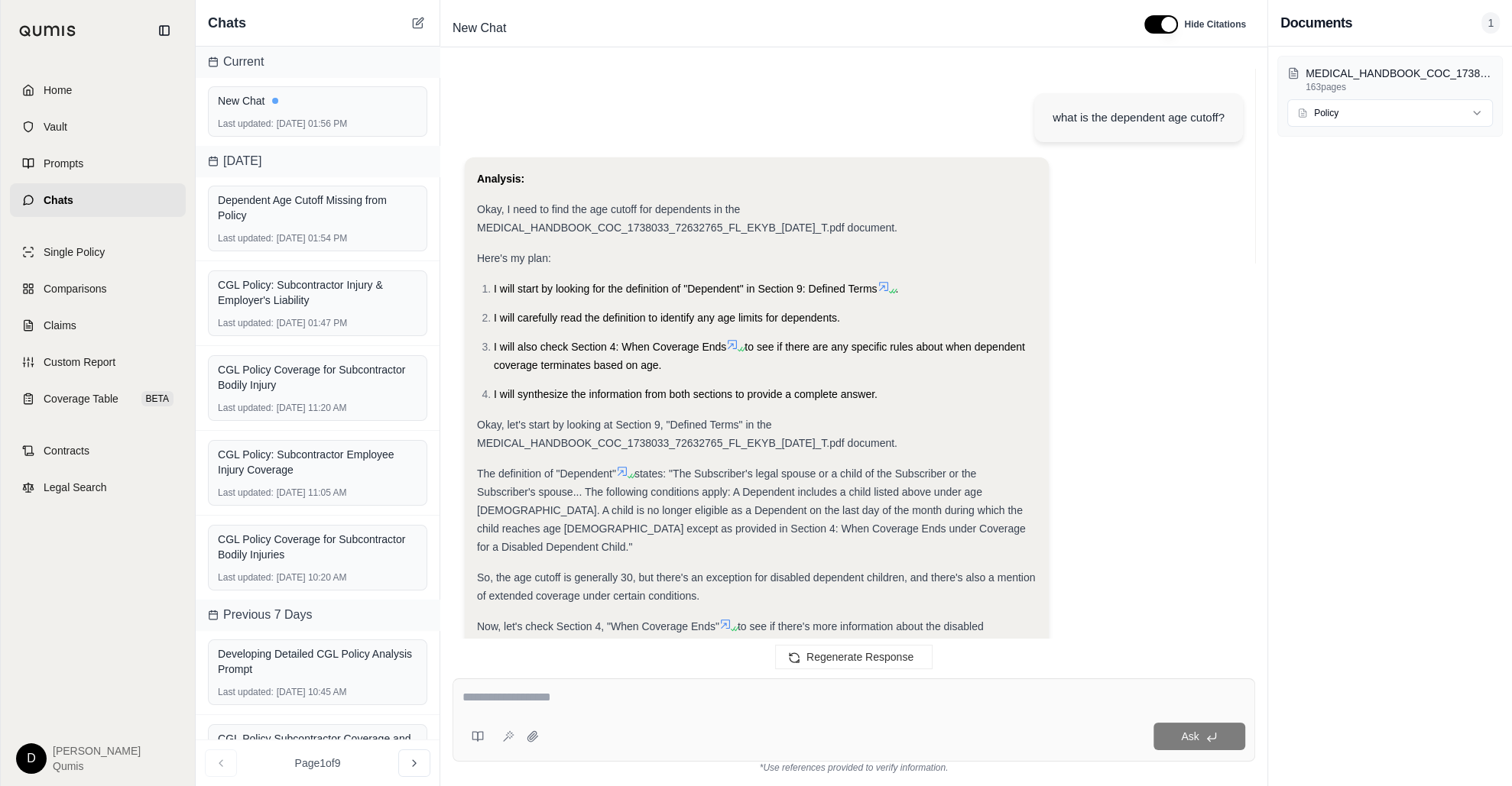
scroll to position [633, 0]
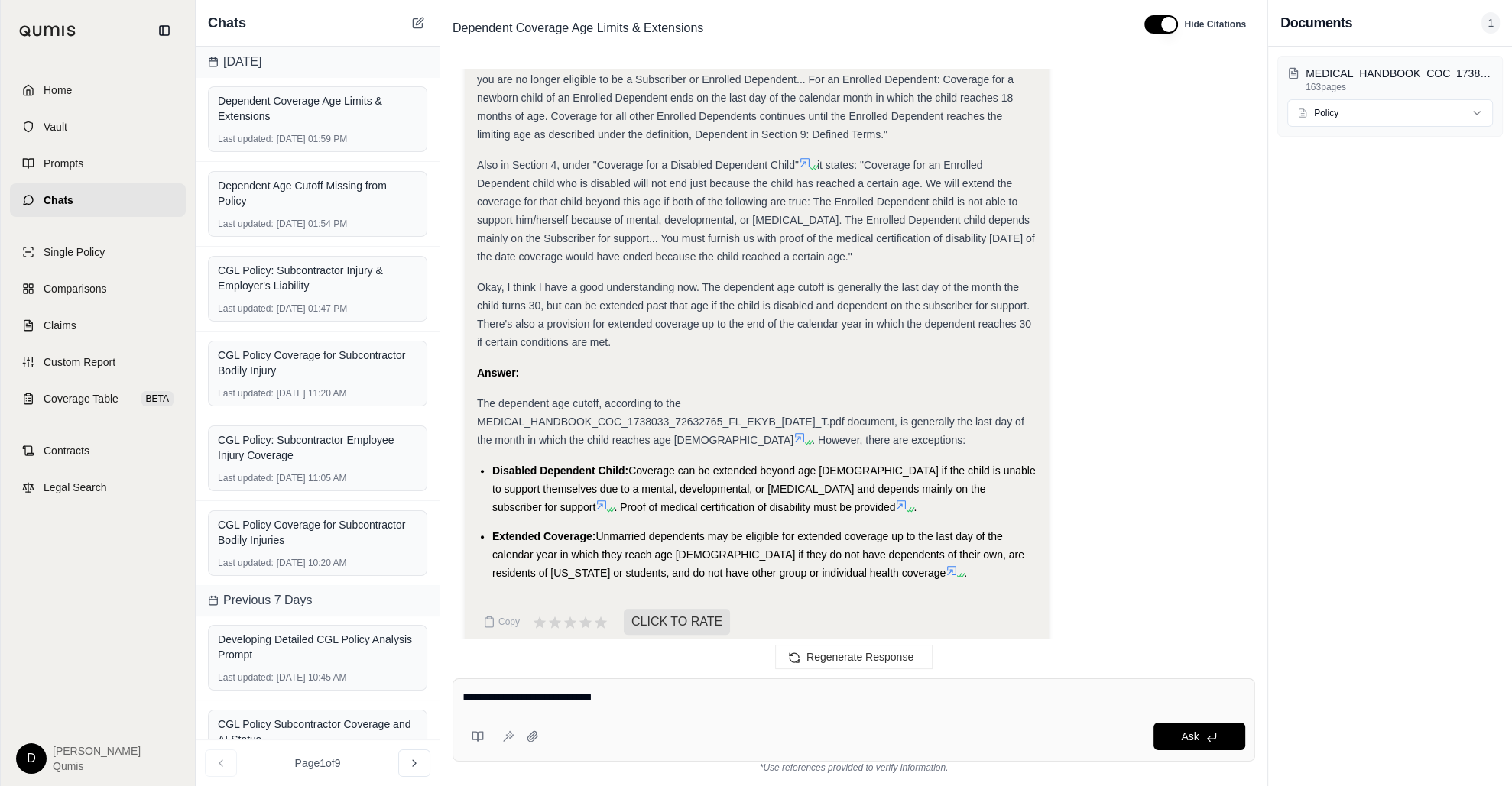
type textarea "**********"
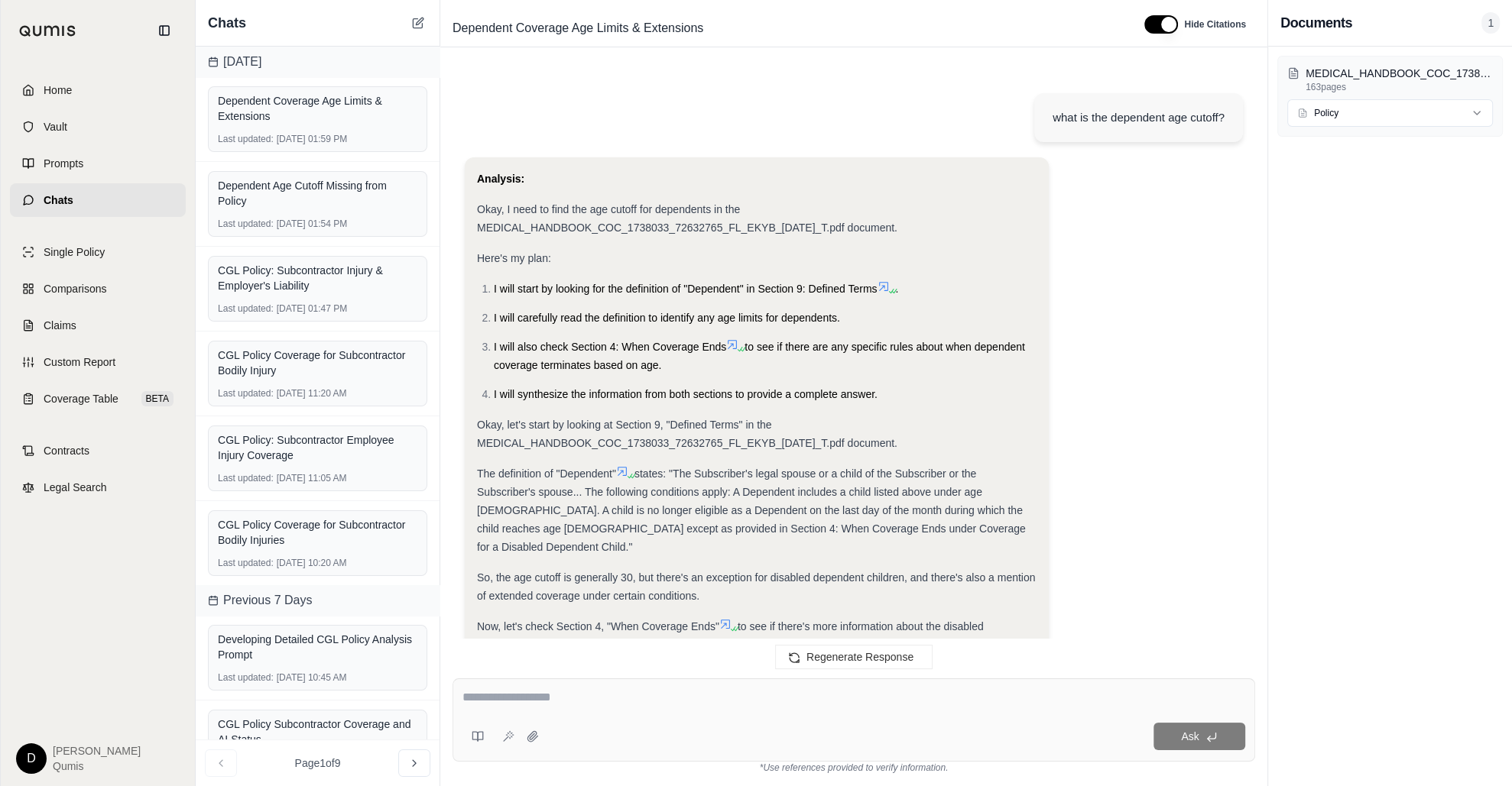
scroll to position [1960, 0]
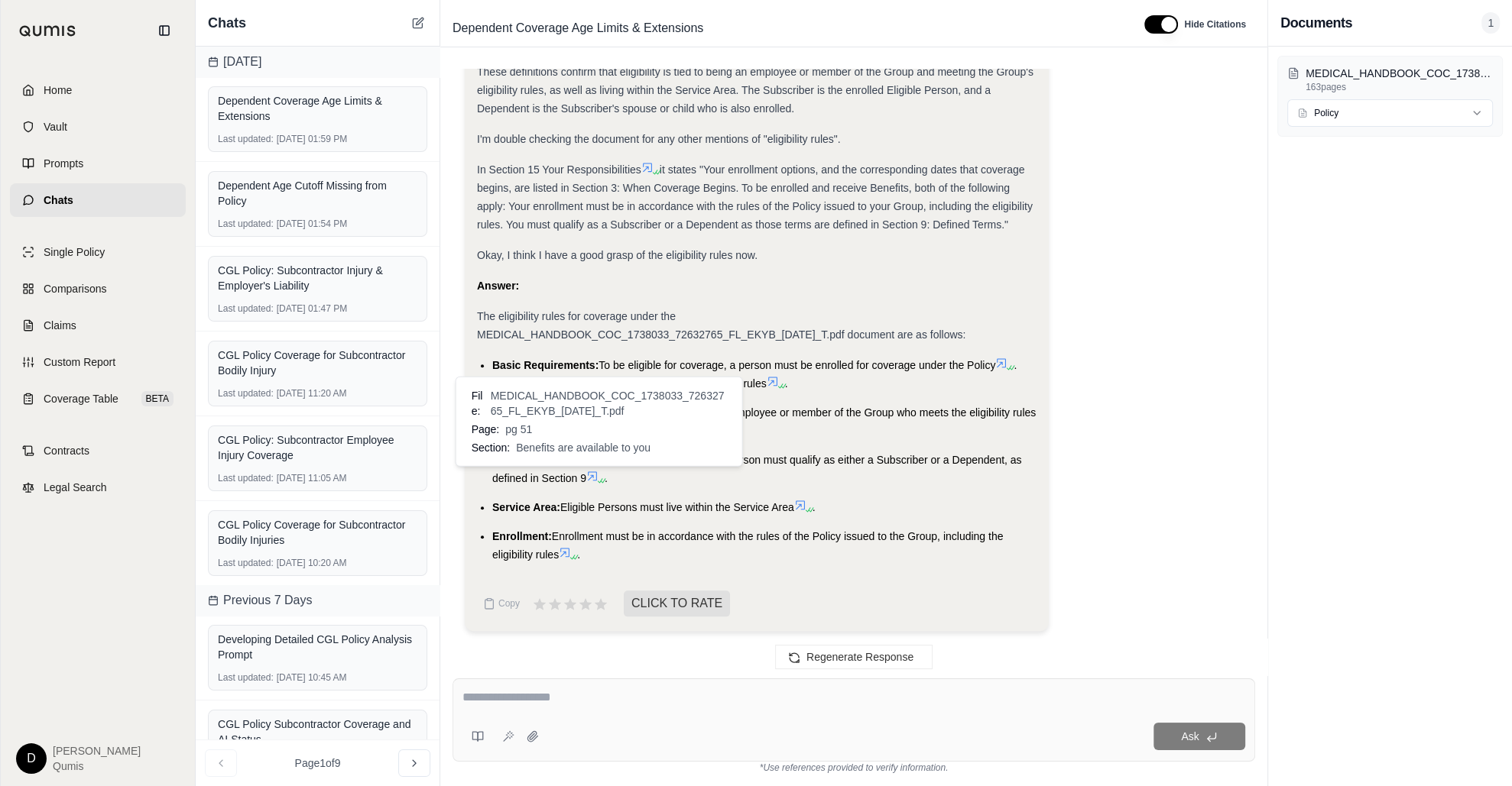
click at [596, 474] on icon at bounding box center [592, 475] width 9 height 9
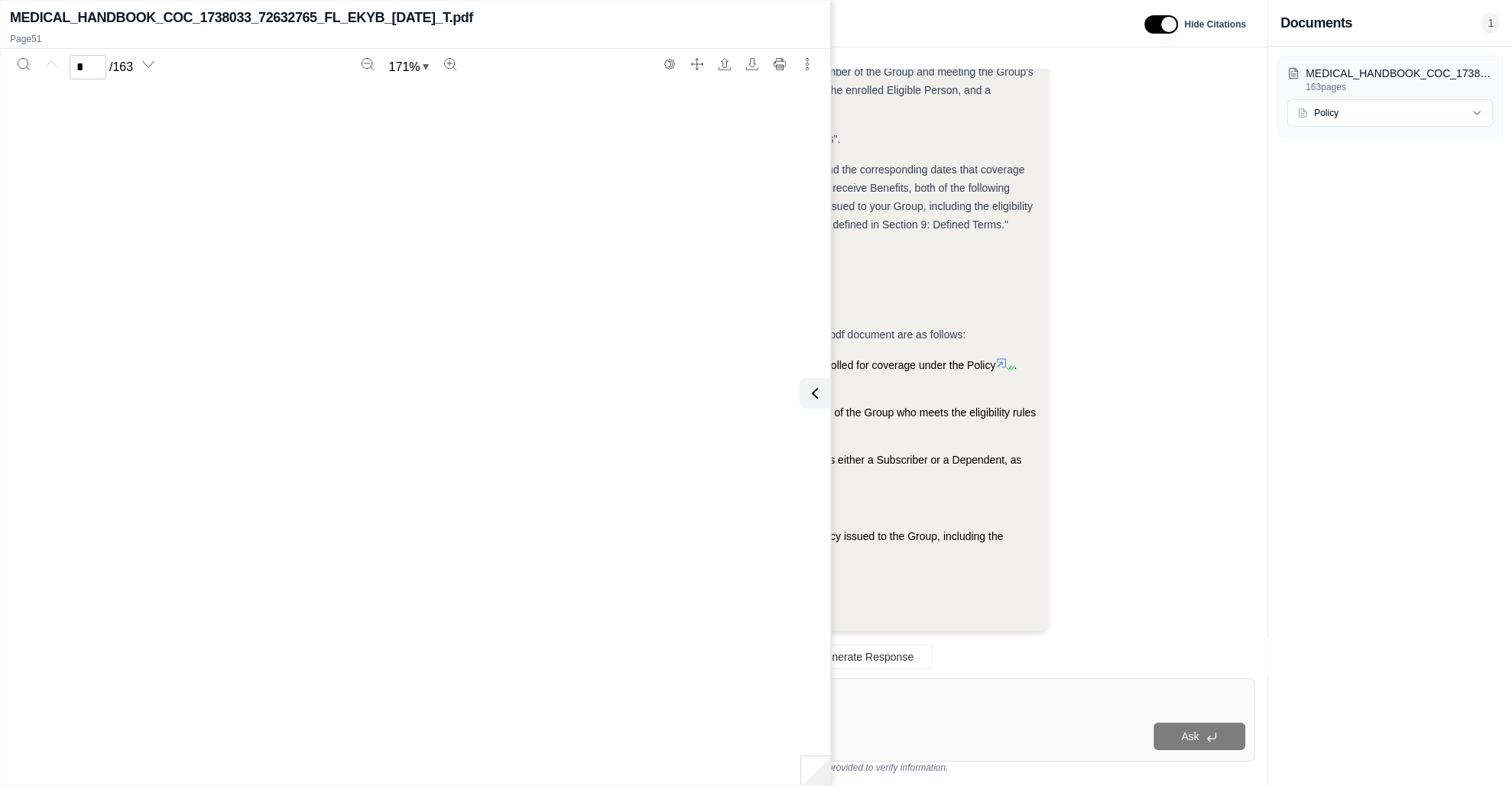
scroll to position [51650, 0]
type input "**"
click at [819, 384] on icon at bounding box center [812, 393] width 19 height 19
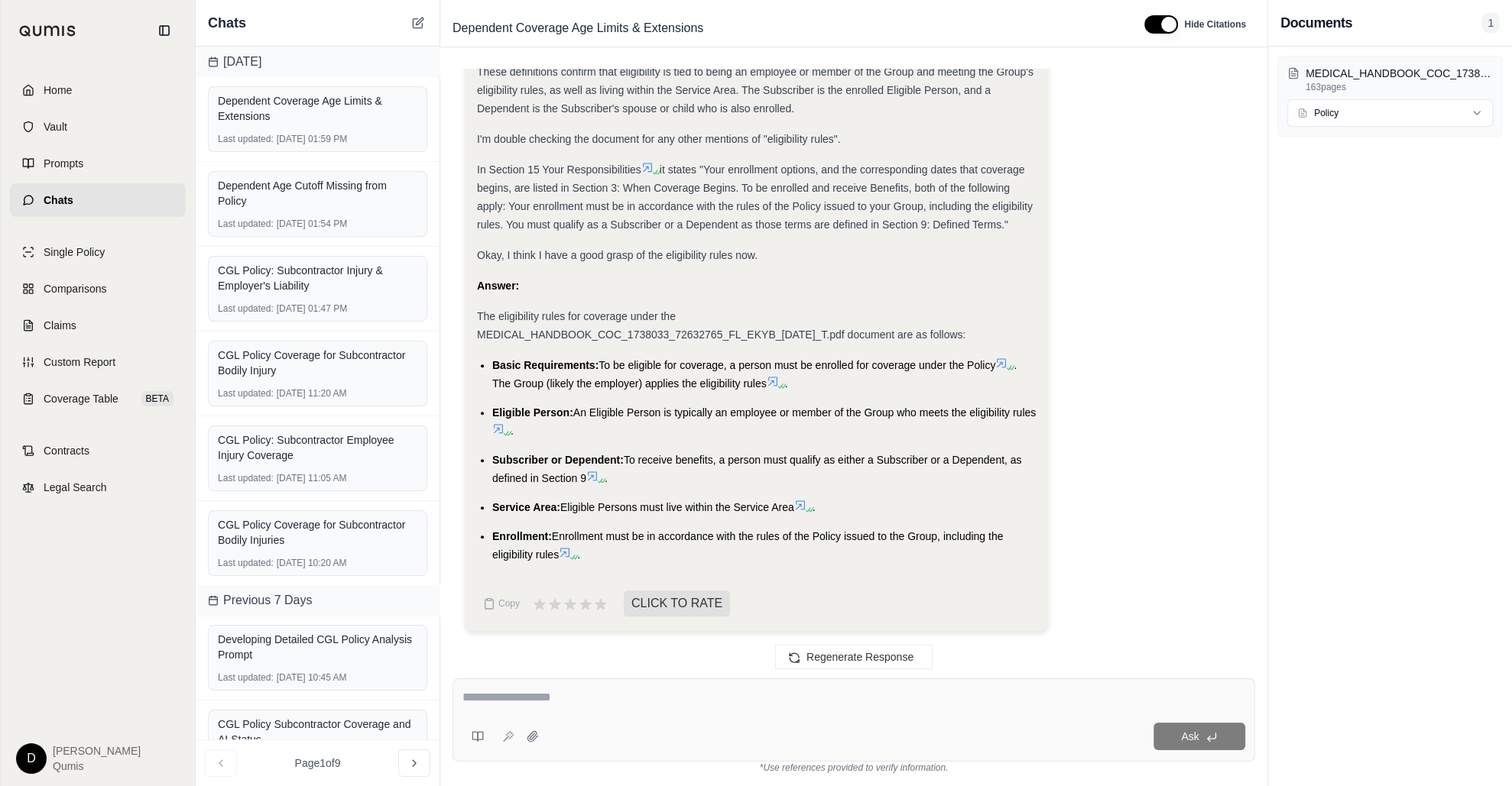
click at [649, 651] on textarea at bounding box center [853, 697] width 783 height 19
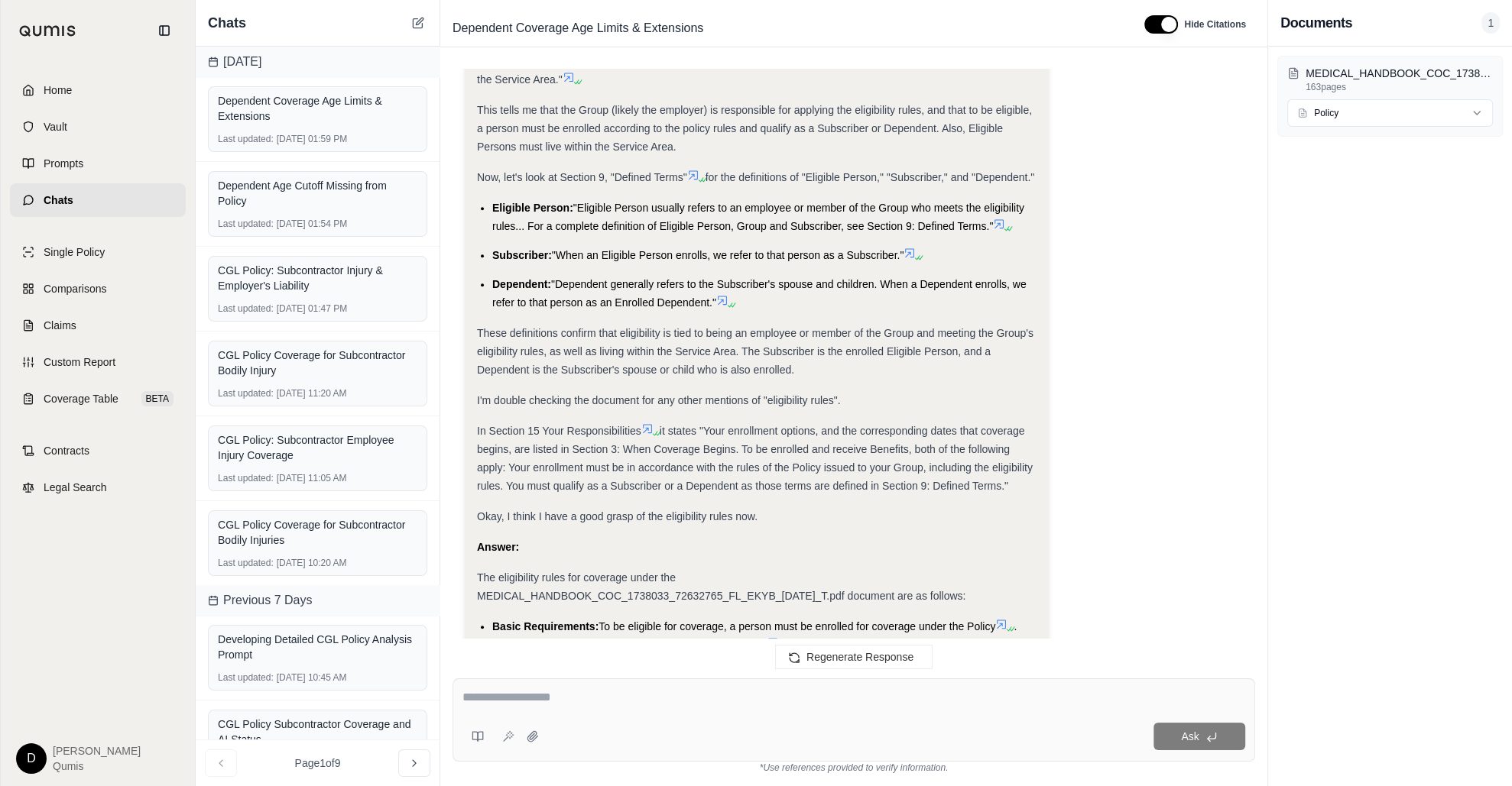
scroll to position [1960, 0]
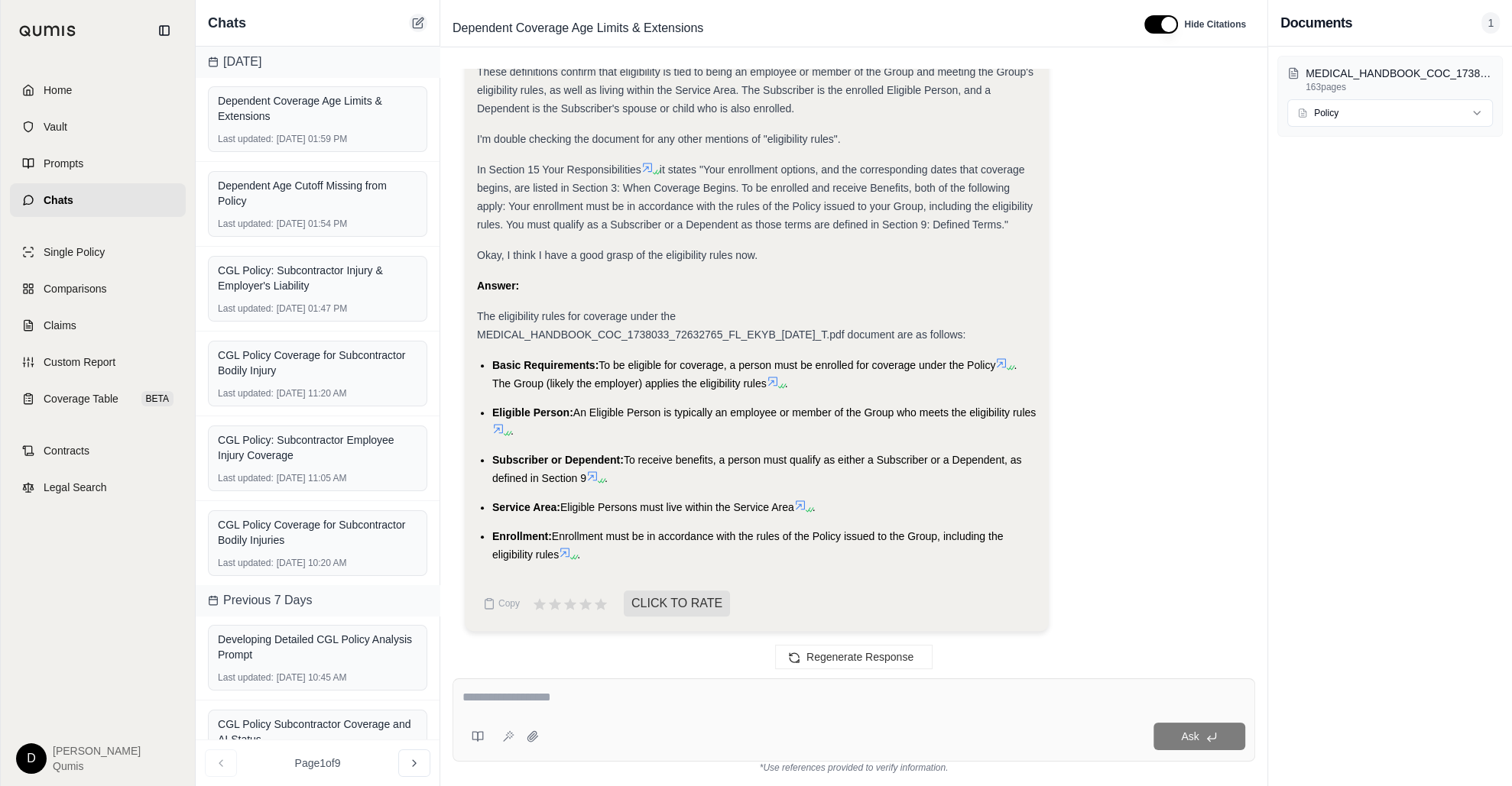
click at [424, 19] on icon at bounding box center [418, 23] width 12 height 12
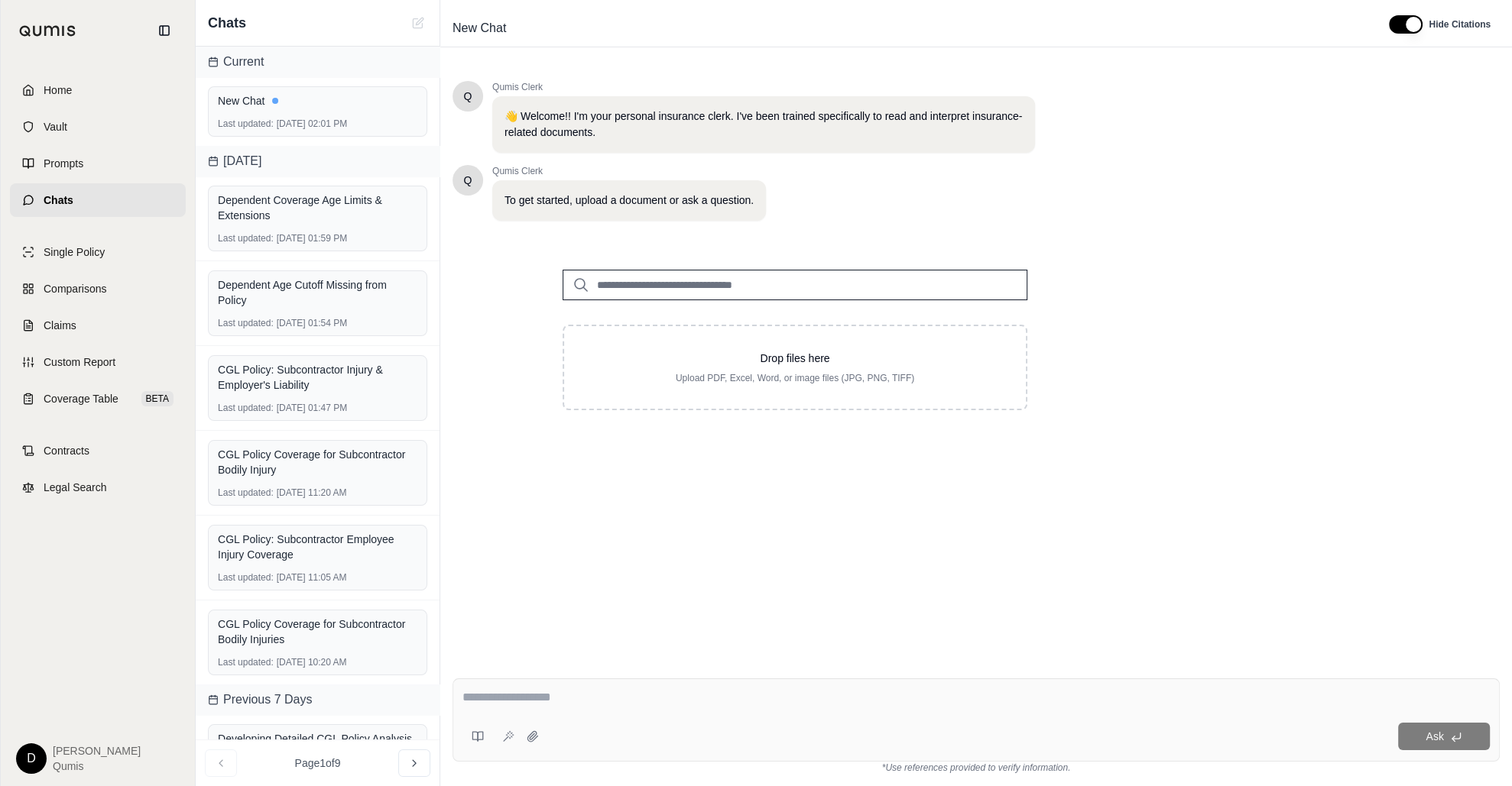
click at [705, 289] on input "search" at bounding box center [794, 285] width 465 height 30
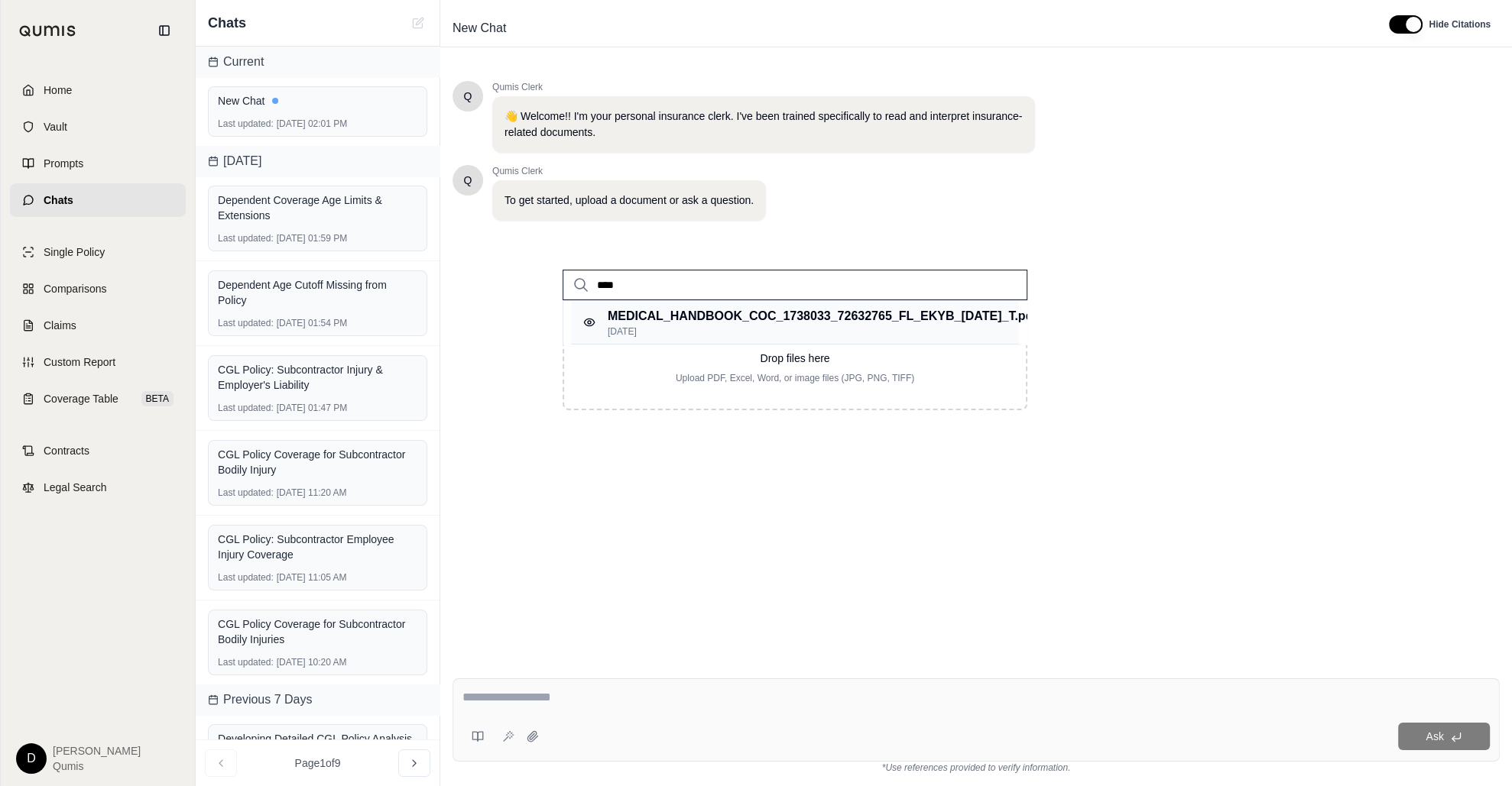
type input "****"
click at [835, 326] on p "MEDICAL_HANDBOOK_COC_1738033_72632765_FL_EKYB_[DATE]_T.pdf #2" at bounding box center [829, 316] width 443 height 19
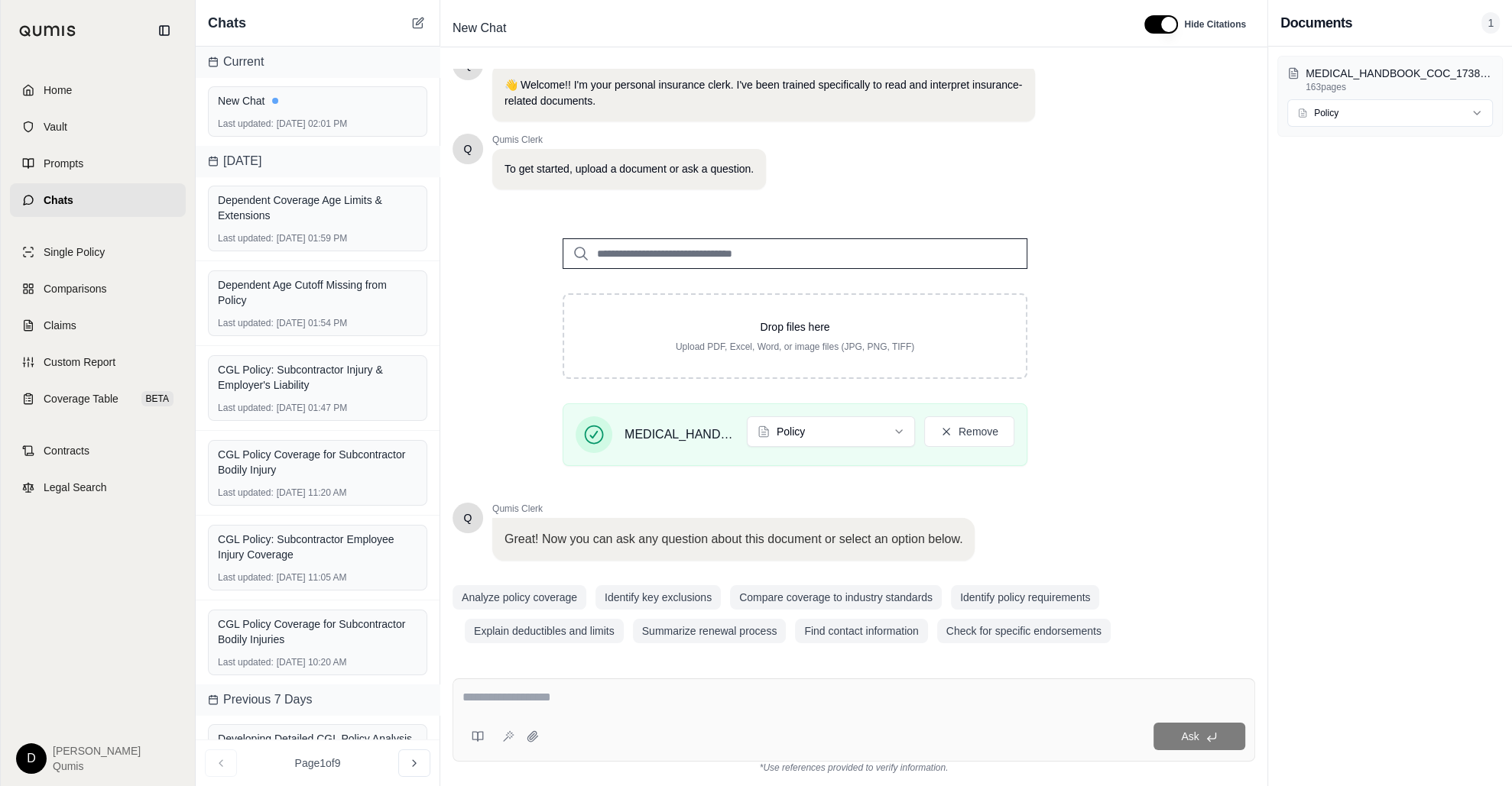
scroll to position [36, 0]
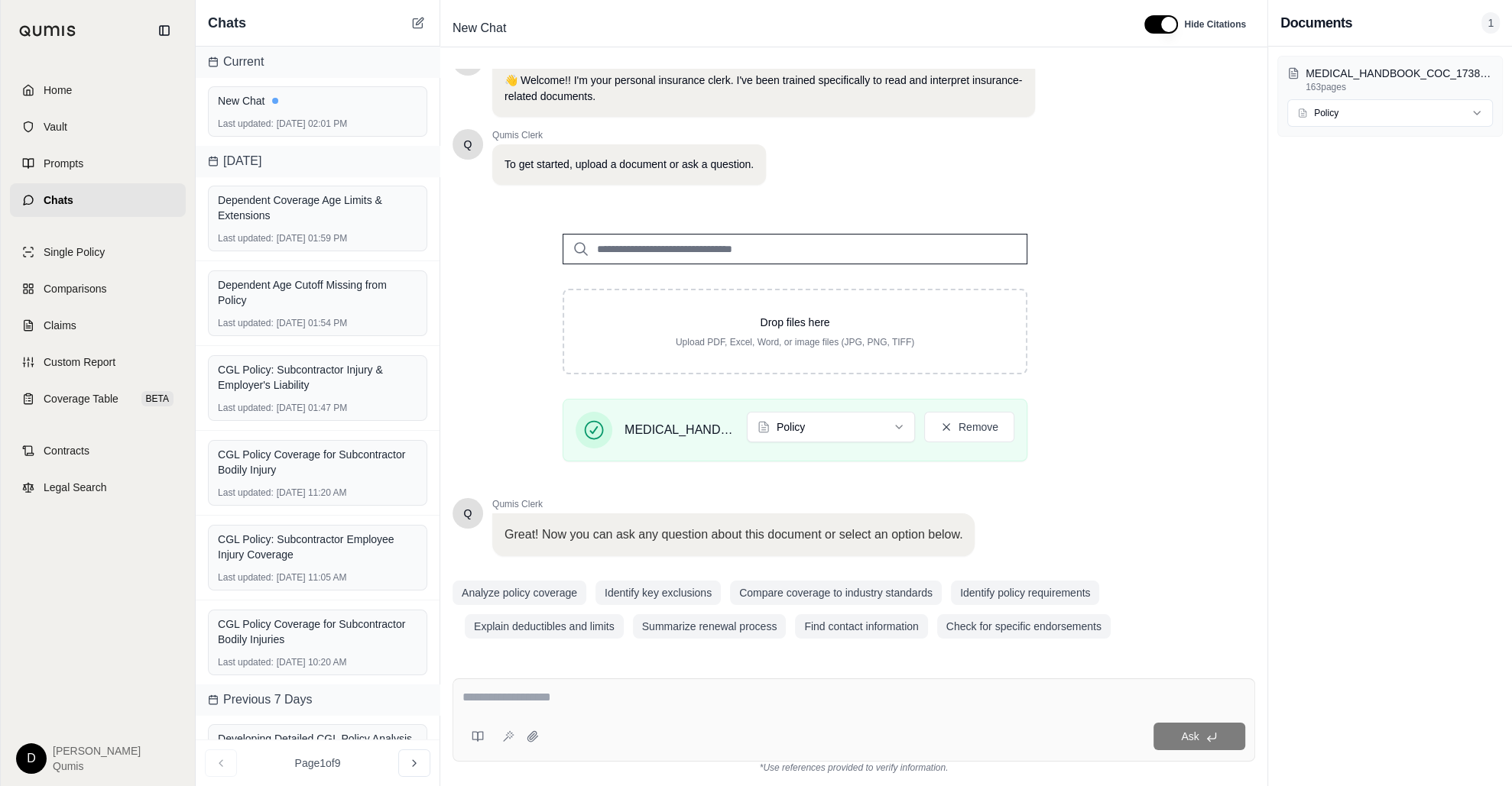
click at [622, 651] on textarea at bounding box center [853, 697] width 783 height 19
click at [628, 651] on textarea at bounding box center [853, 697] width 783 height 19
